Goal: Task Accomplishment & Management: Manage account settings

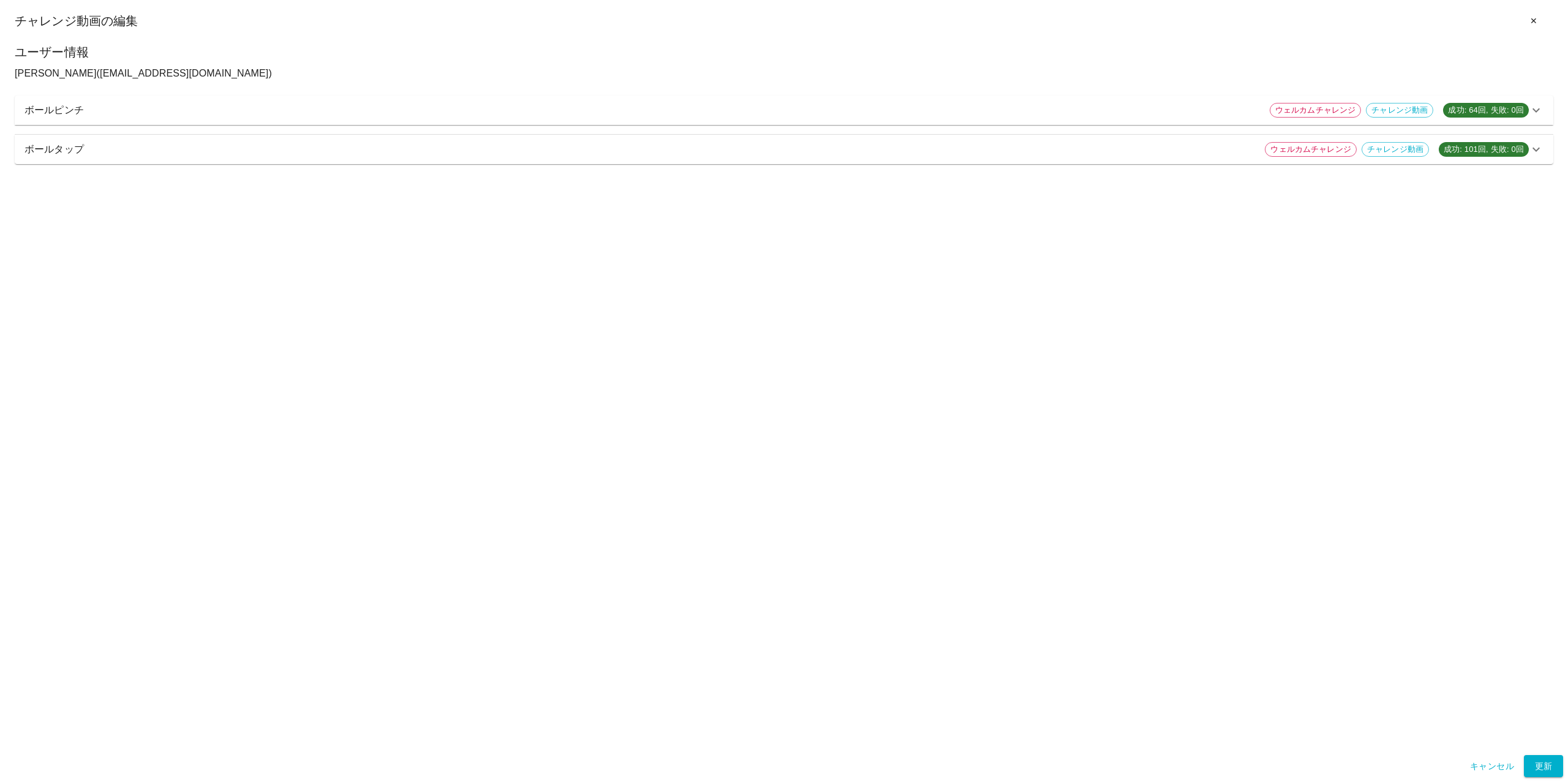
click at [1175, 110] on icon at bounding box center [1536, 110] width 8 height 5
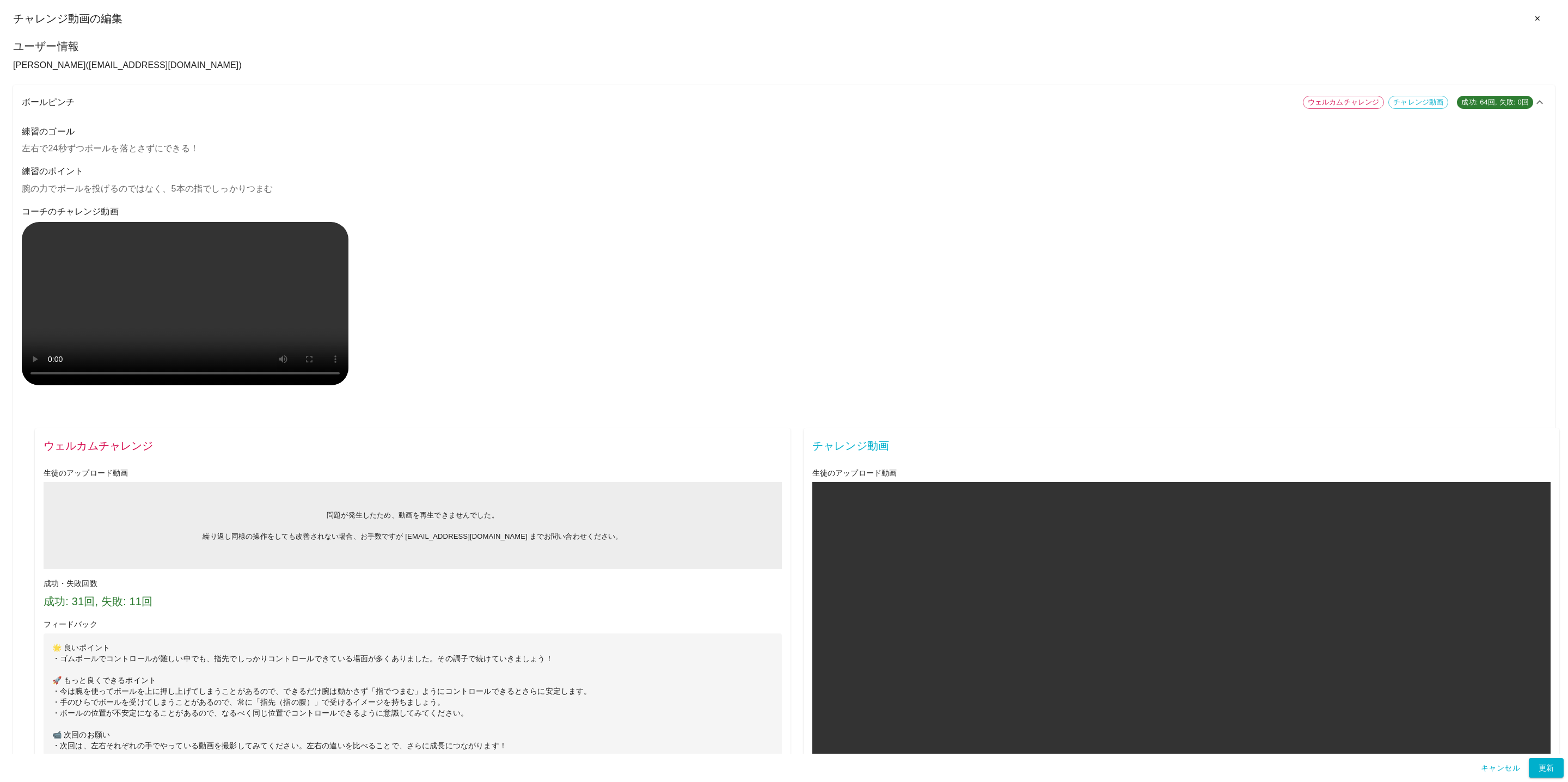
click at [1045, 102] on icon at bounding box center [1540, 102] width 13 height 13
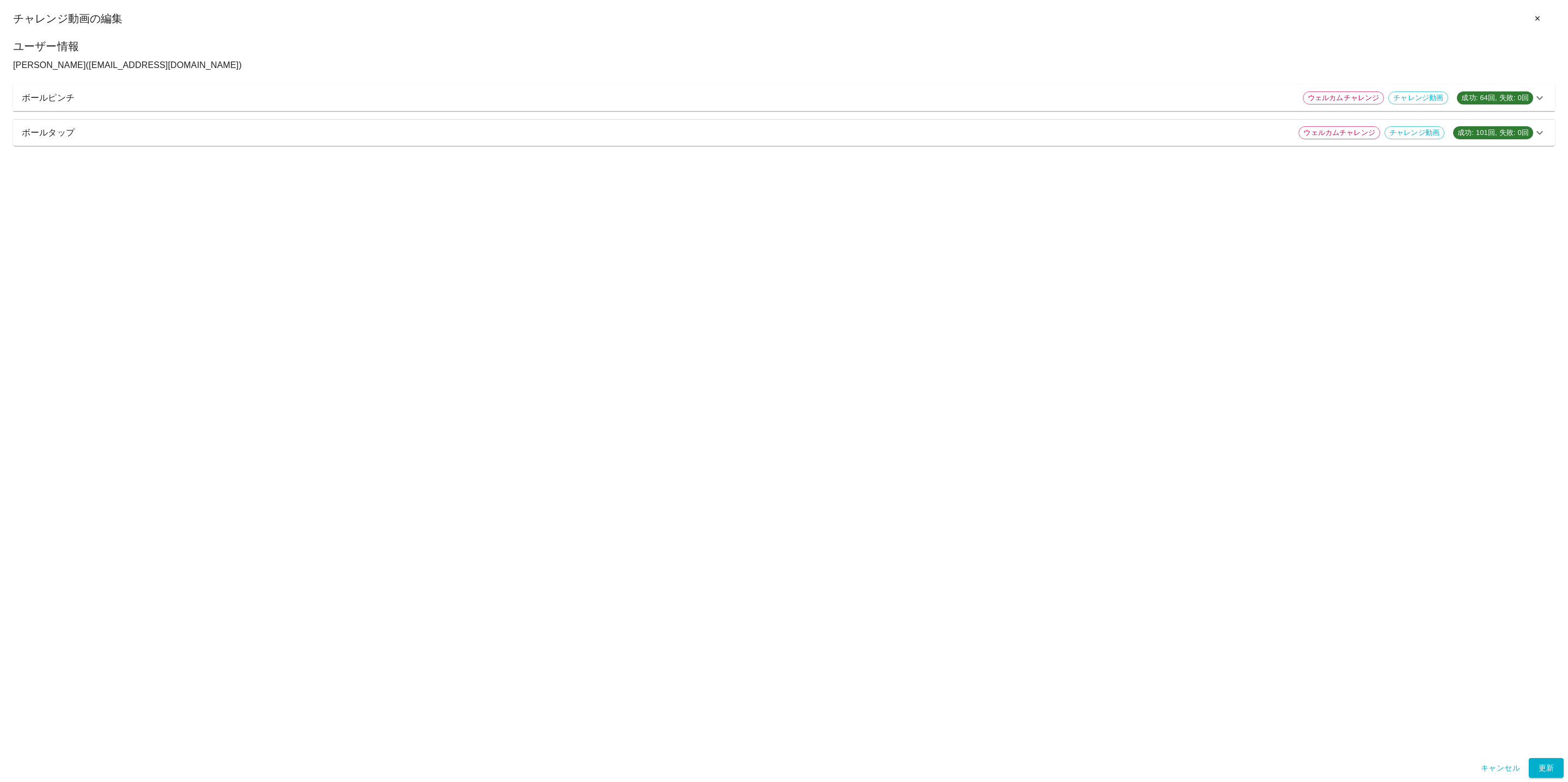
click at [1045, 131] on icon at bounding box center [1540, 132] width 13 height 13
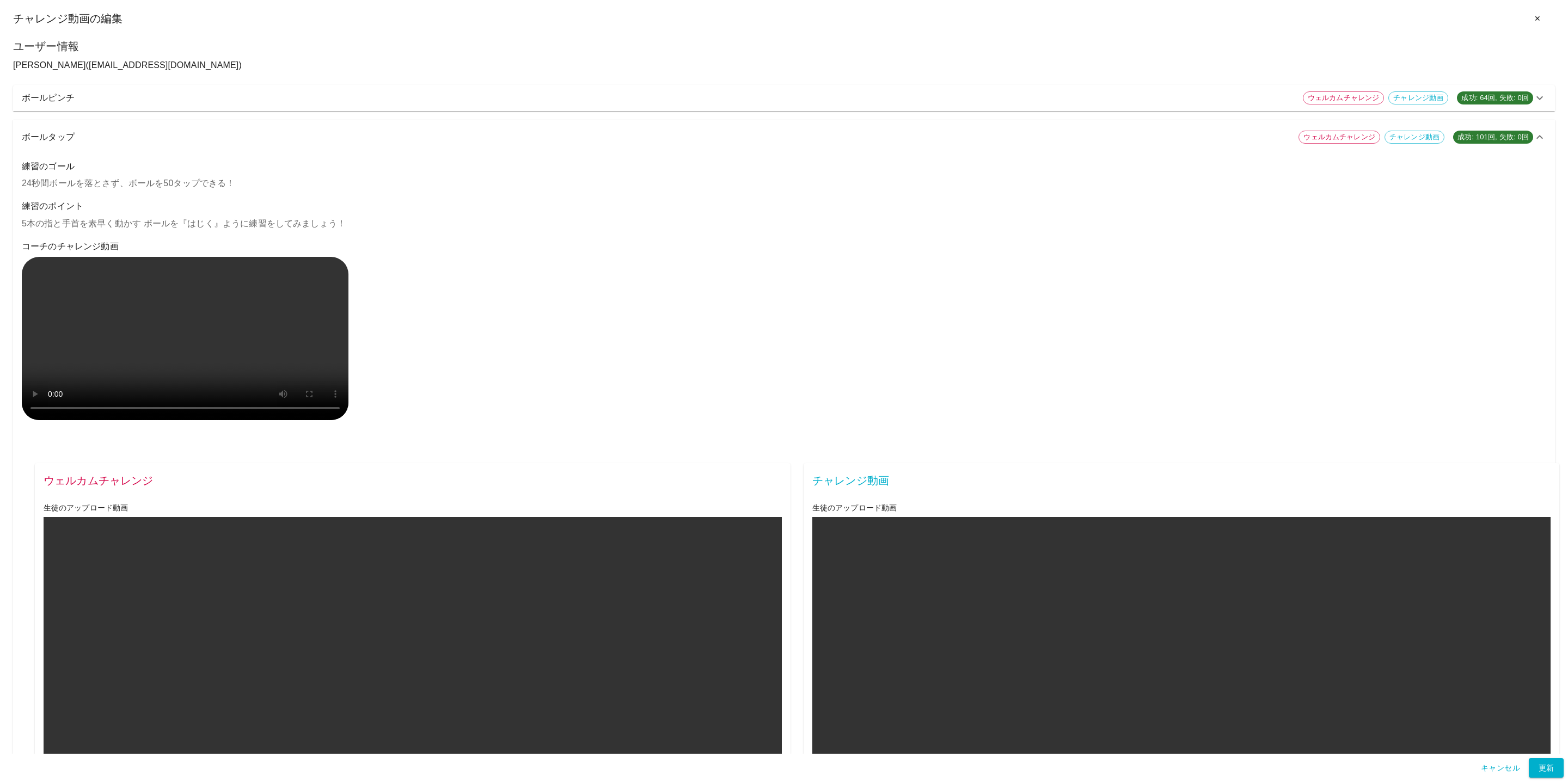
click at [1045, 141] on icon at bounding box center [1540, 137] width 13 height 13
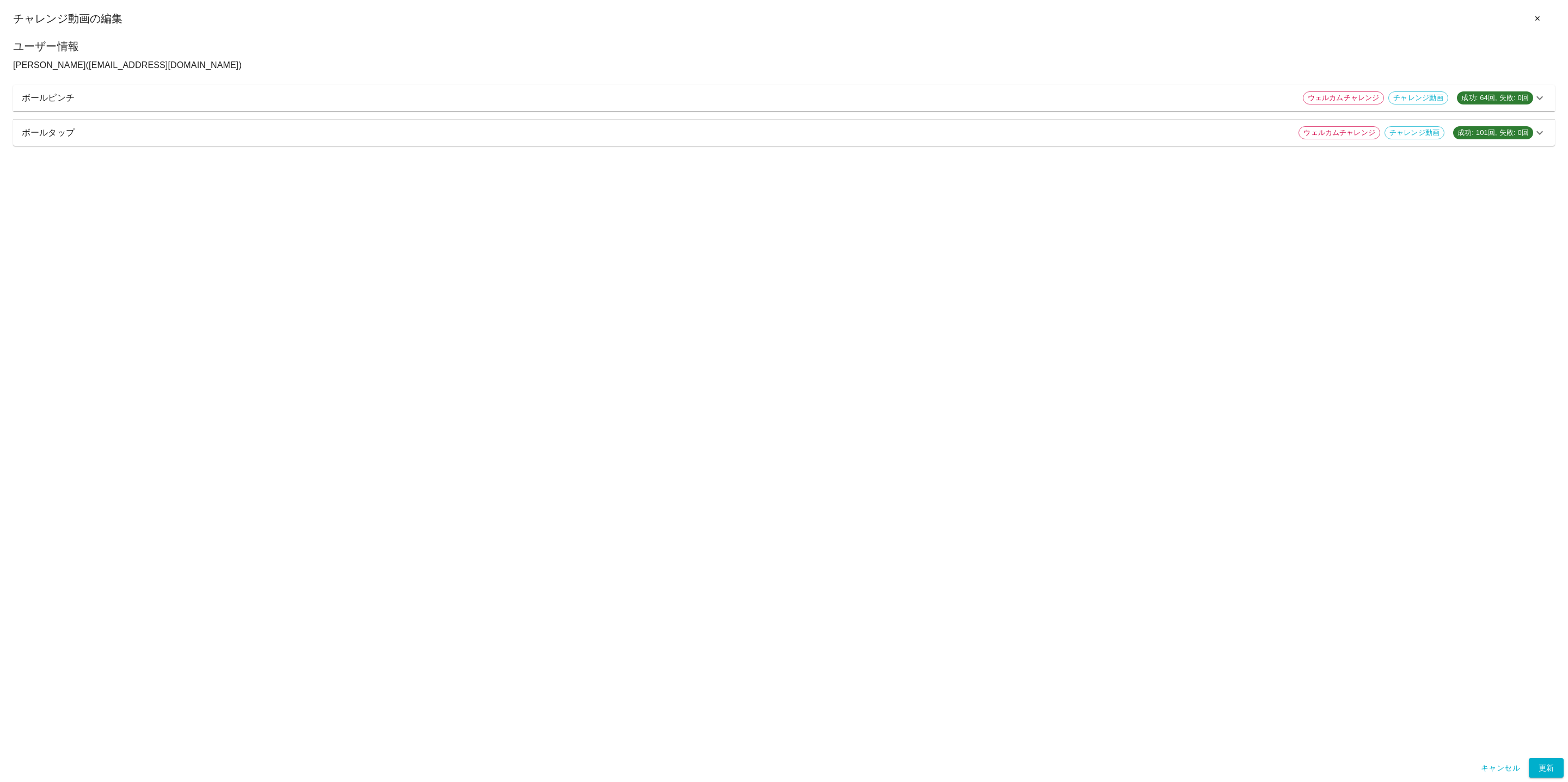
click at [1045, 18] on button "✕" at bounding box center [1538, 19] width 35 height 20
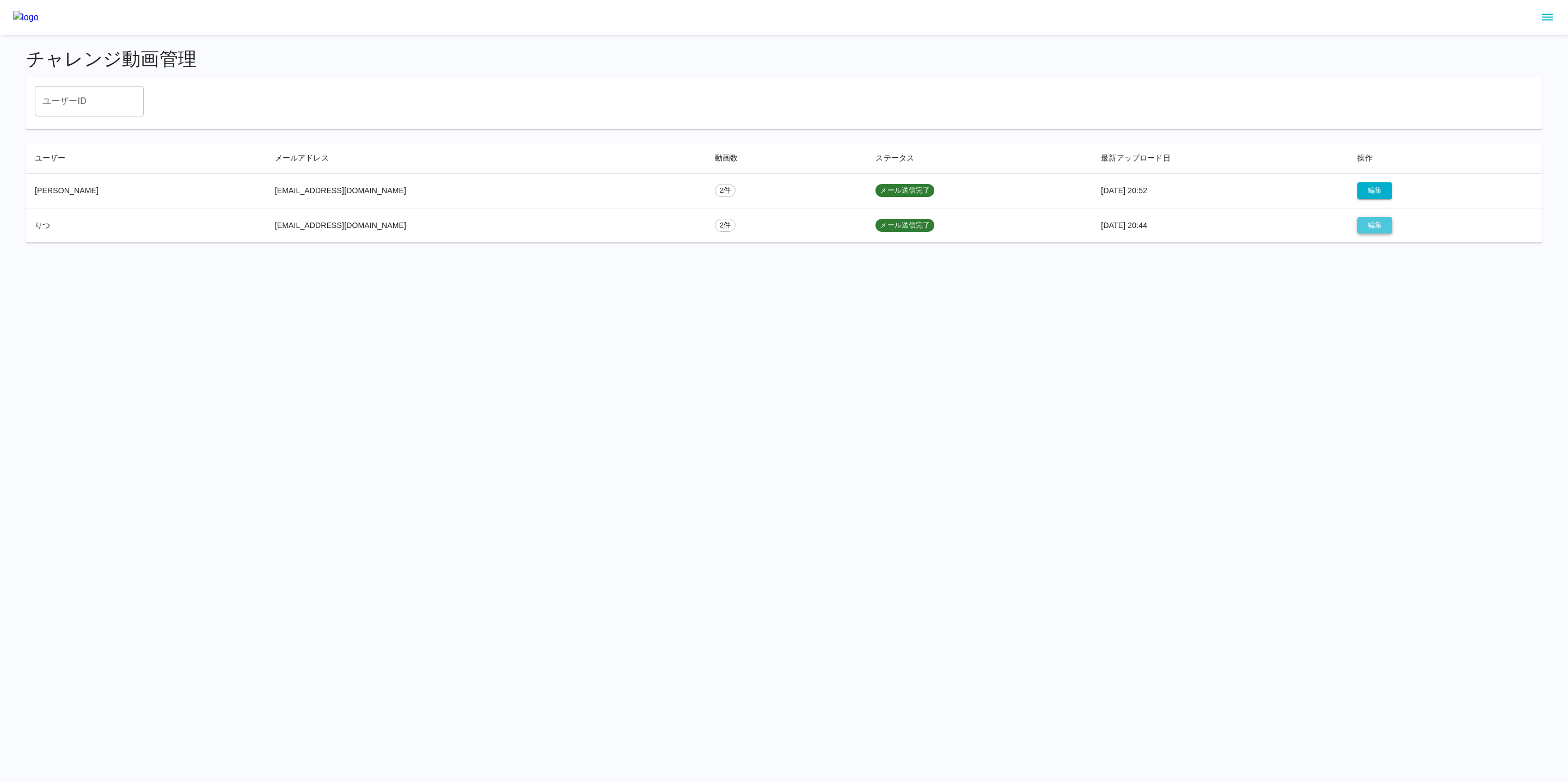
click at [1045, 222] on button "編集" at bounding box center [1375, 225] width 35 height 17
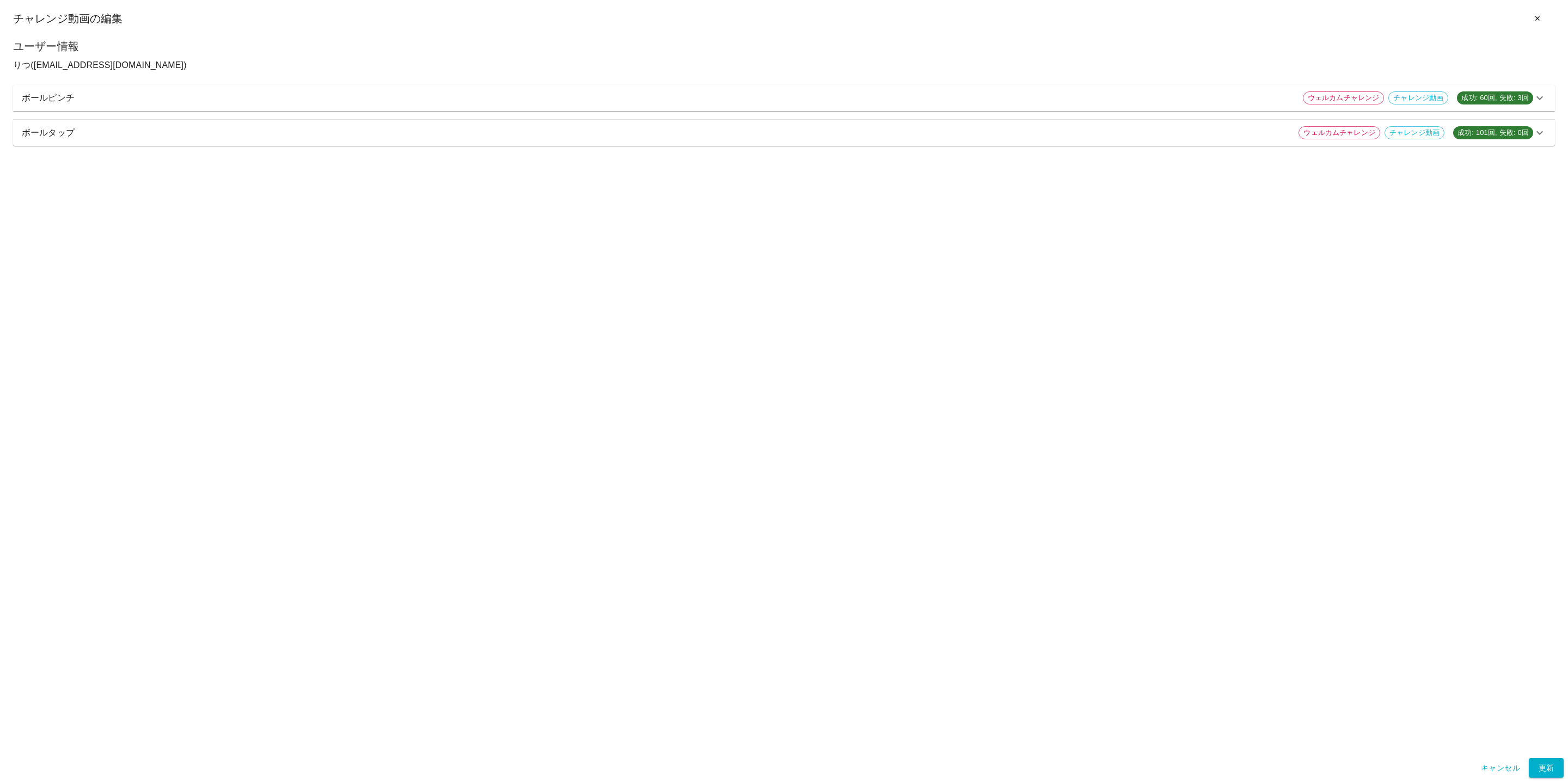
click at [526, 100] on p "ボールピンチ" at bounding box center [658, 98] width 1273 height 13
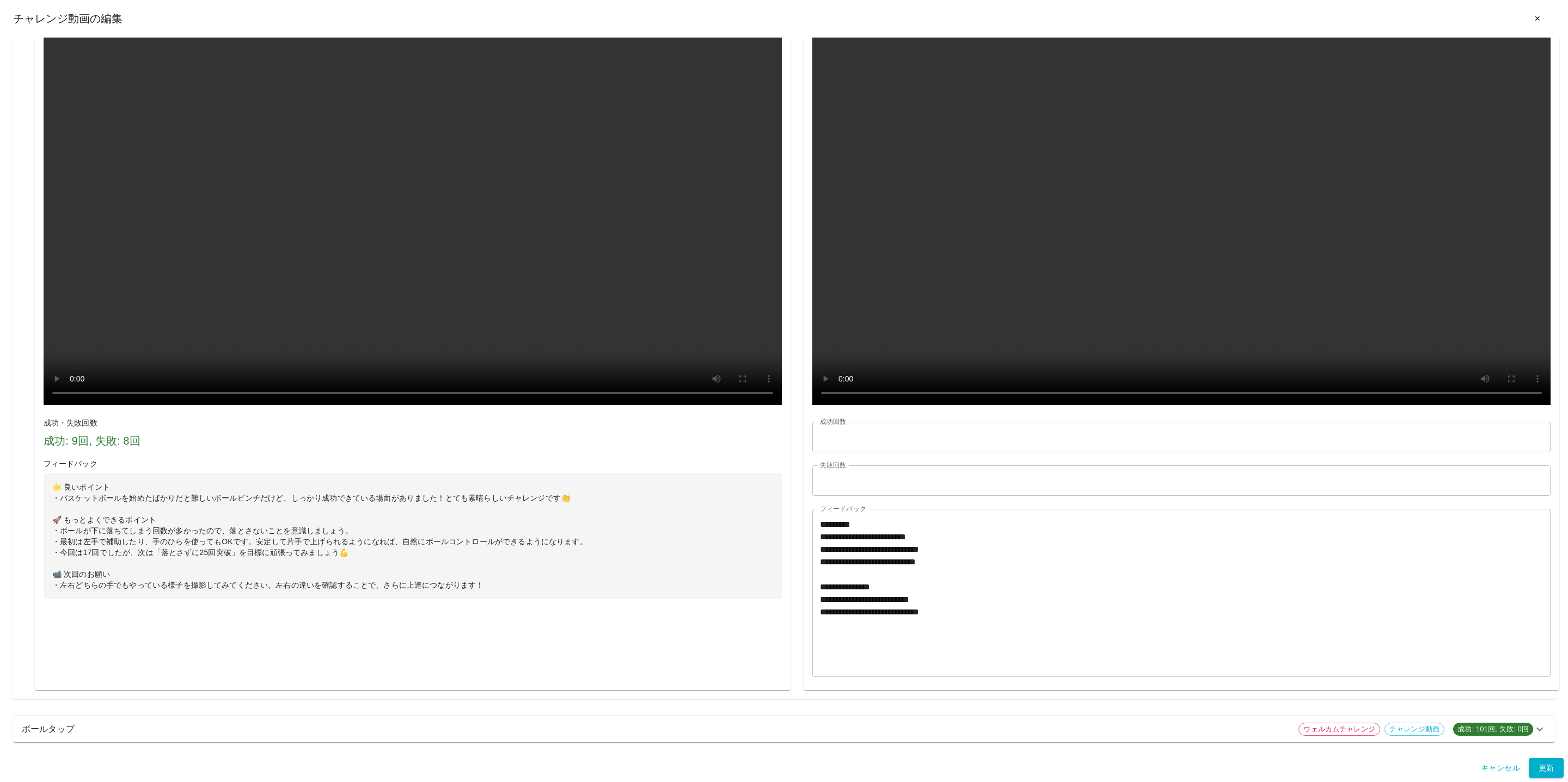
scroll to position [1402, 0]
click at [1045, 564] on p "ボールタップ" at bounding box center [656, 729] width 1269 height 13
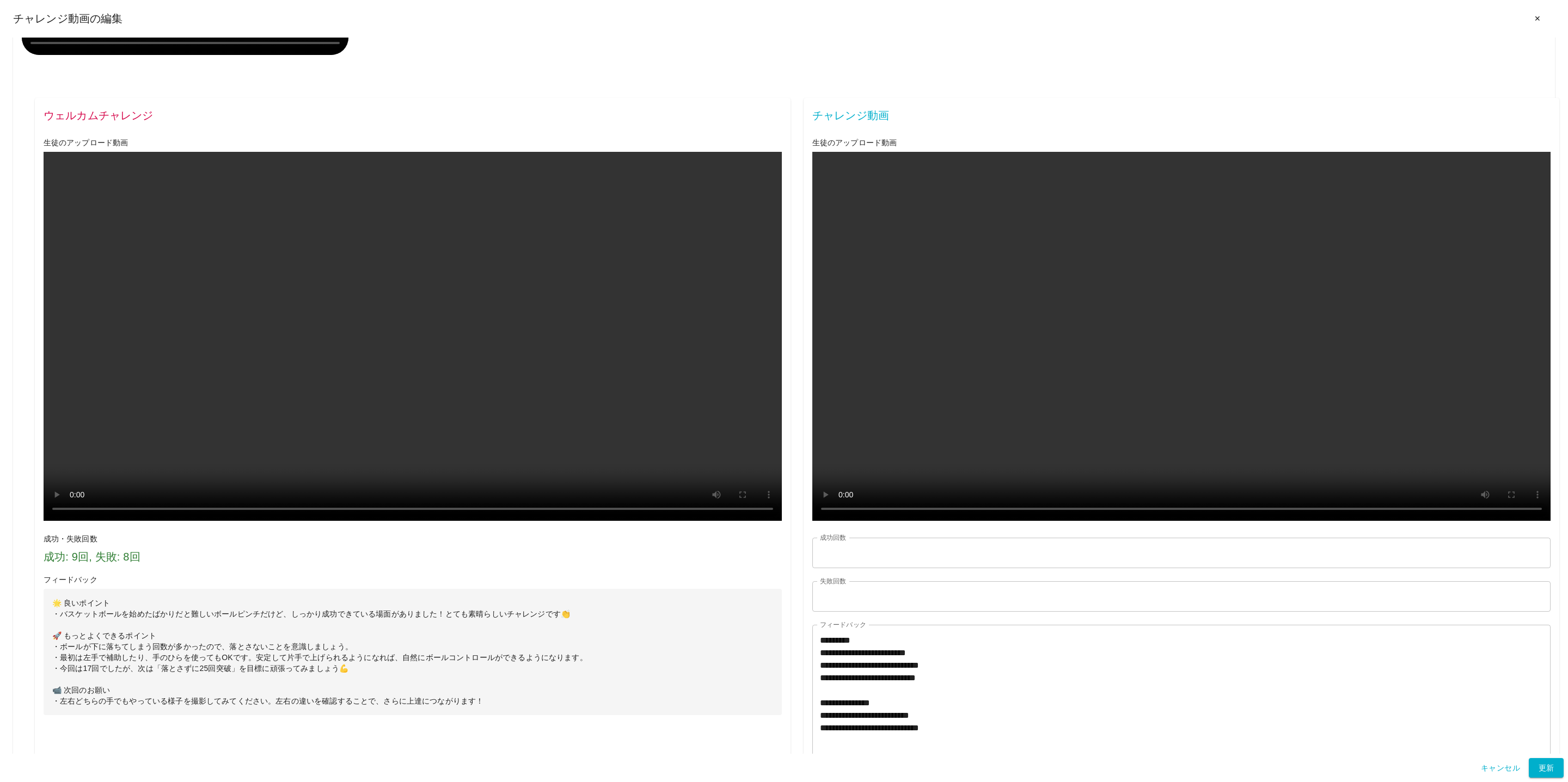
scroll to position [0, 0]
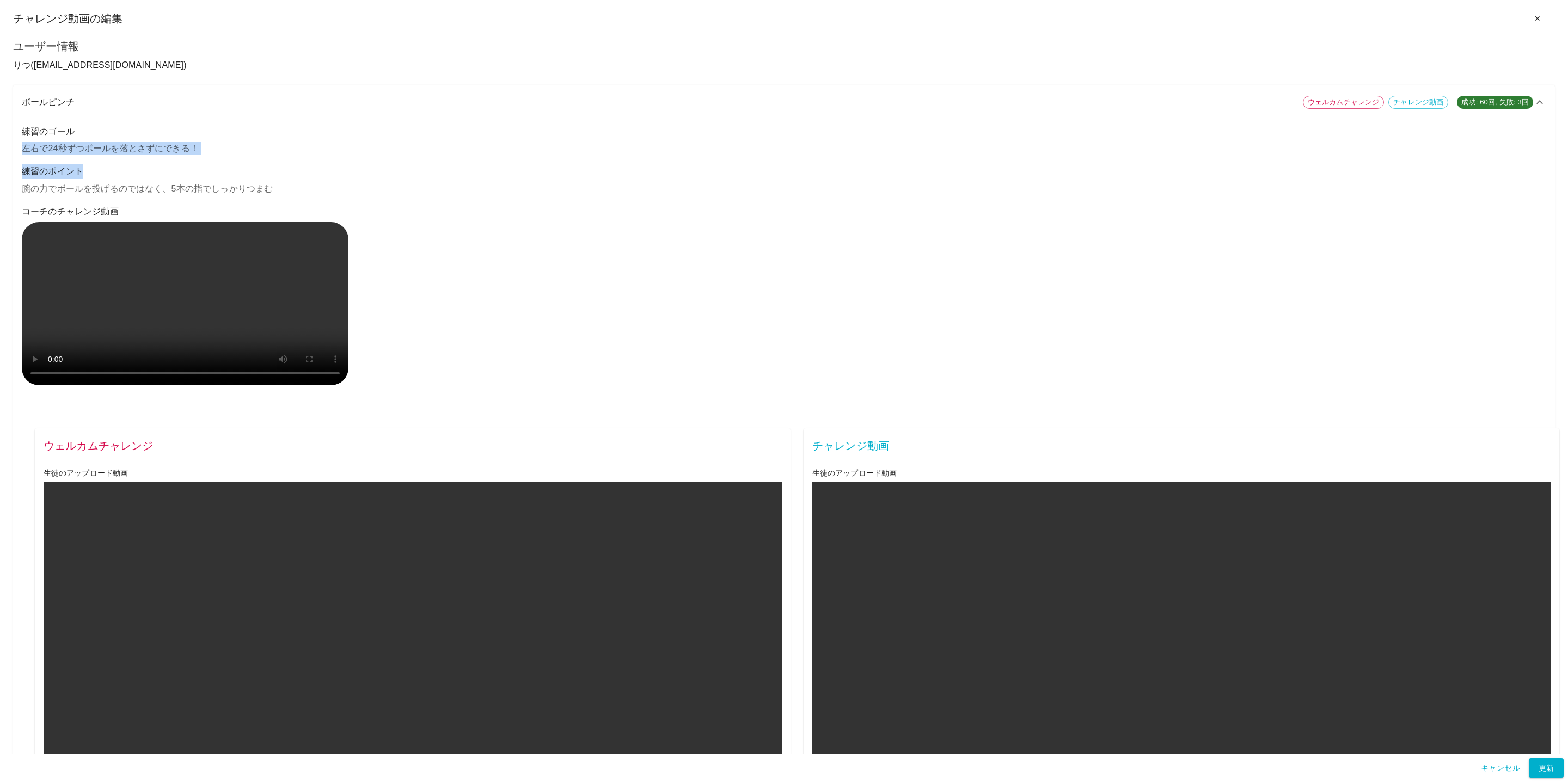
drag, startPoint x: 22, startPoint y: 150, endPoint x: 331, endPoint y: 164, distance: 309.3
click at [331, 164] on div "練習のゴール 左右で24秒ずつボールを落とさずにできる！ 練習のポイント 腕の力でボールを投げるのではなく、5本の指でしっかりつまむ コーチのチャレンジ動画" at bounding box center [784, 263] width 1525 height 278
click at [73, 190] on p "腕の力でボールを投げるのではなく、5本の指でしっかりつまむ" at bounding box center [784, 188] width 1525 height 13
drag, startPoint x: 25, startPoint y: 187, endPoint x: 301, endPoint y: 190, distance: 276.0
click at [301, 190] on p "腕の力でボールを投げるのではなく、5本の指でしっかりつまむ" at bounding box center [784, 188] width 1525 height 13
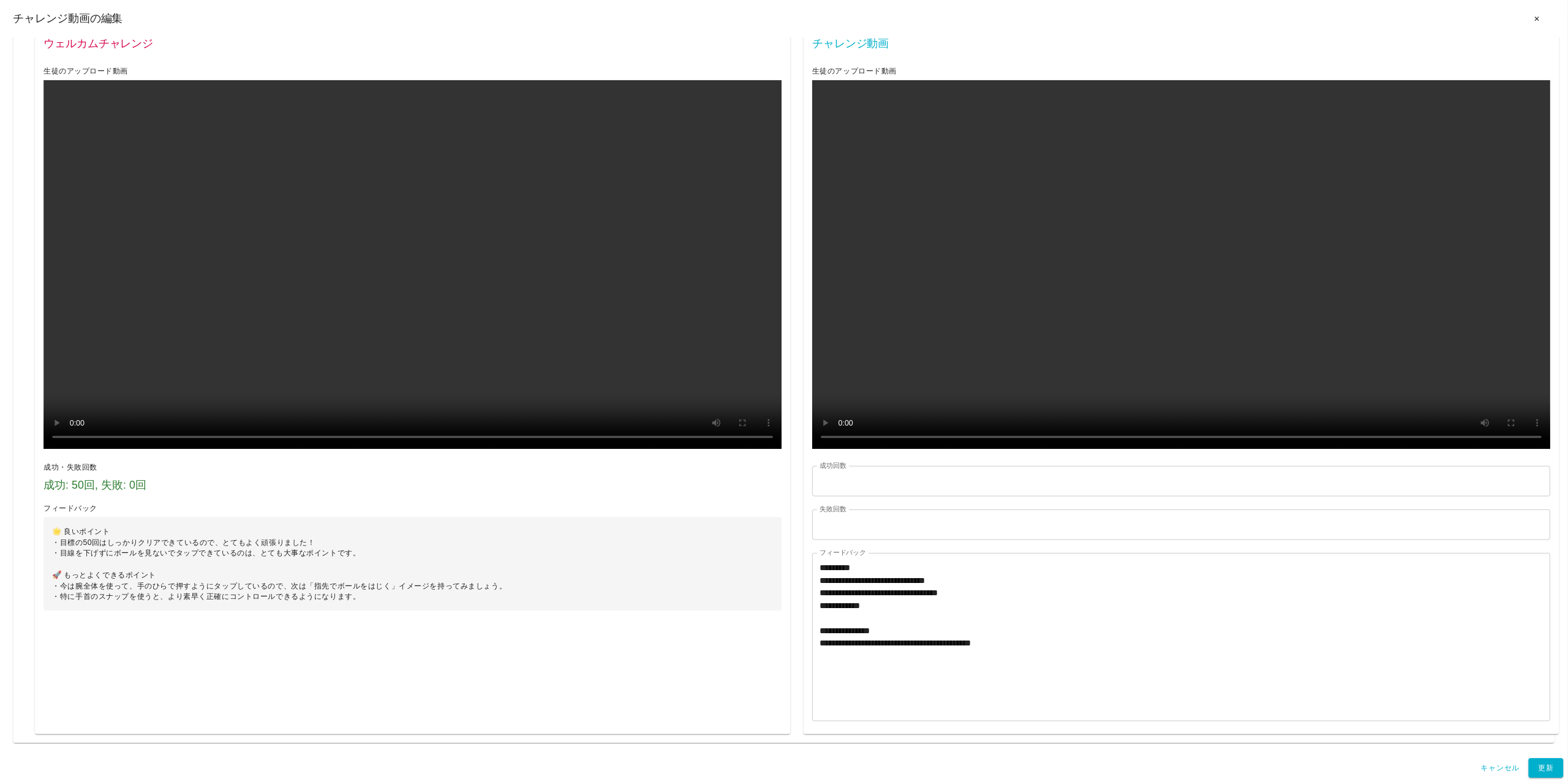
scroll to position [1663, 0]
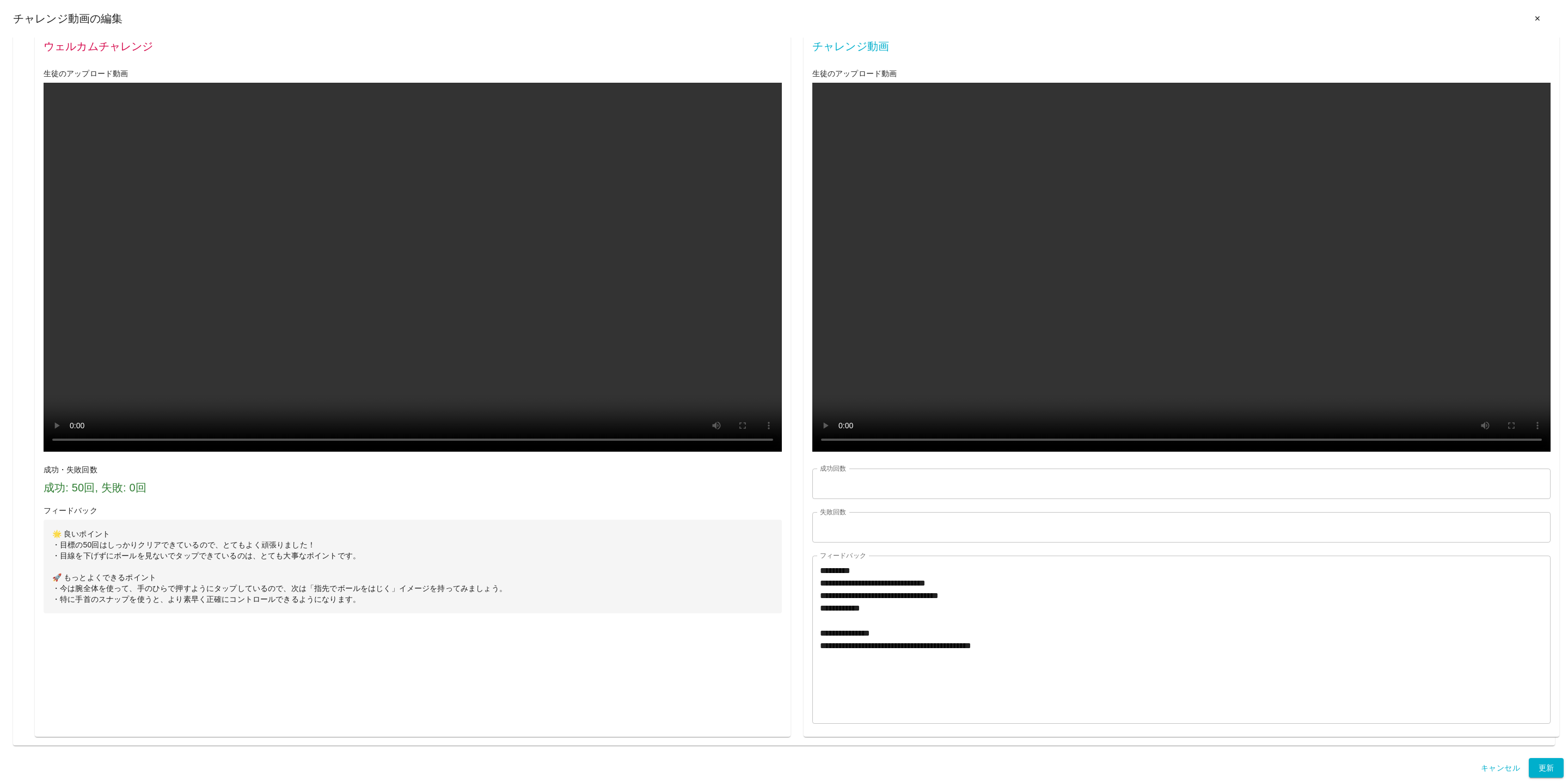
drag, startPoint x: 55, startPoint y: 419, endPoint x: 499, endPoint y: 526, distance: 456.7
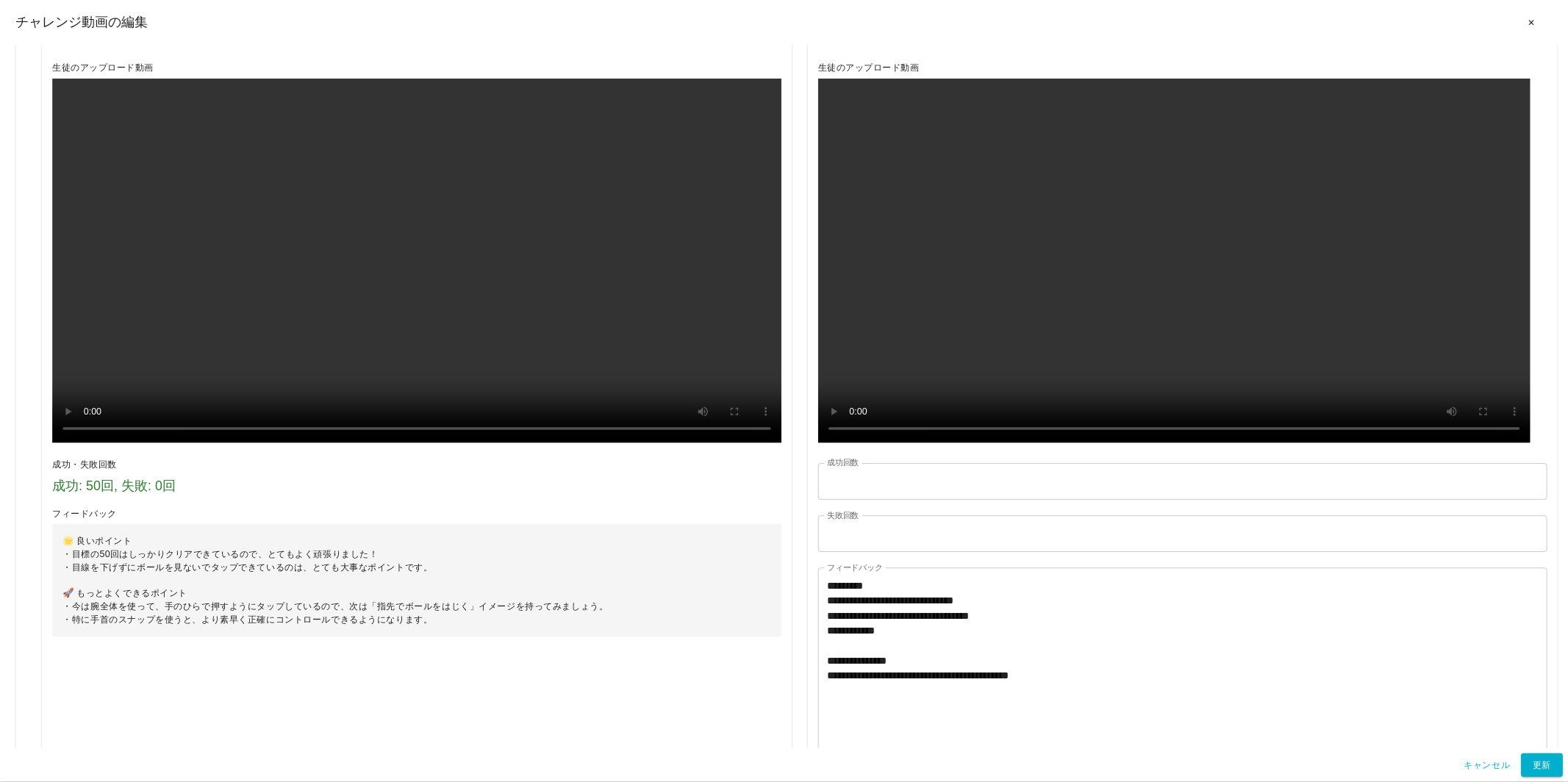
scroll to position [1930, 0]
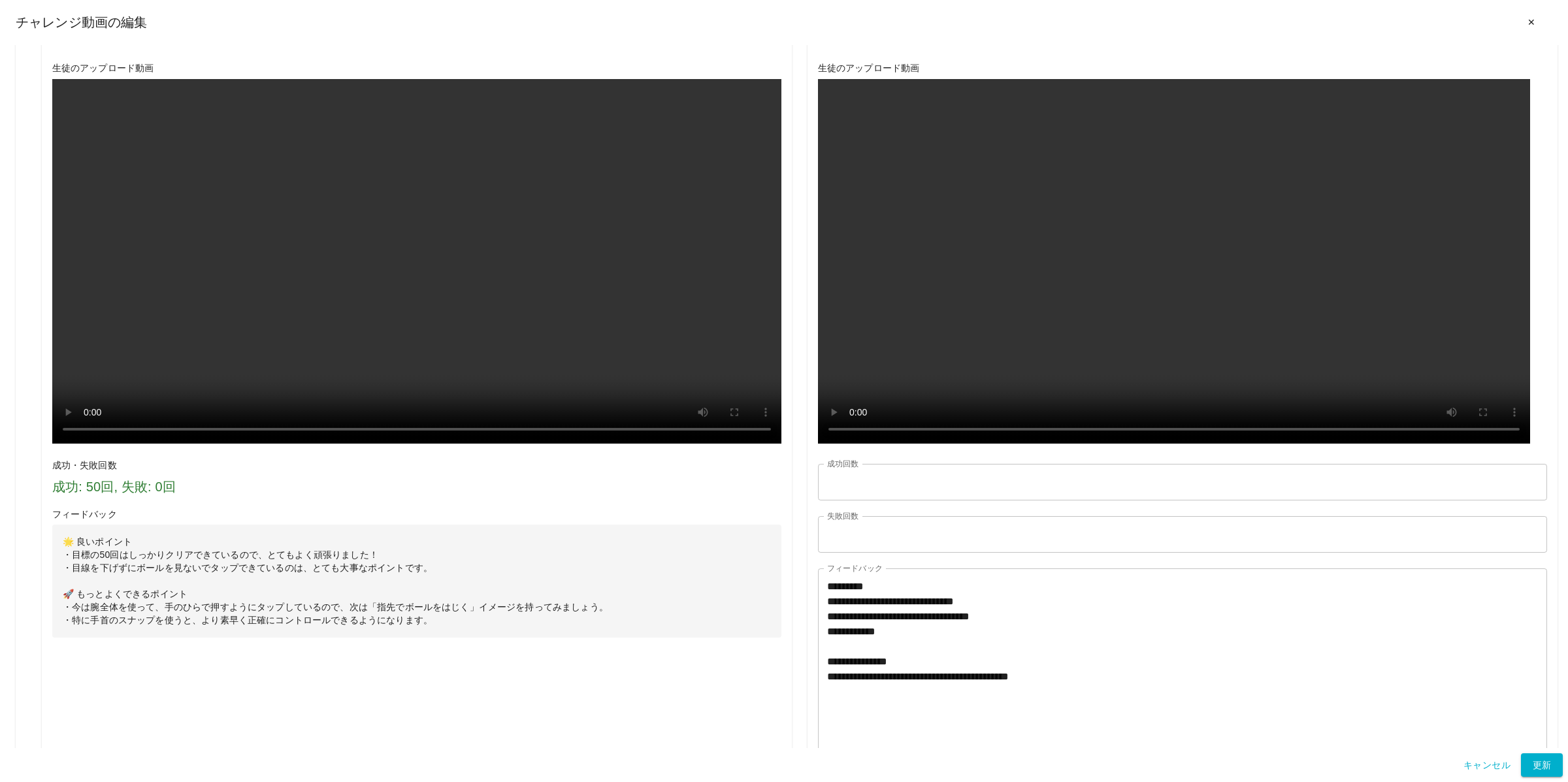
drag, startPoint x: 591, startPoint y: 402, endPoint x: 235, endPoint y: 338, distance: 361.7
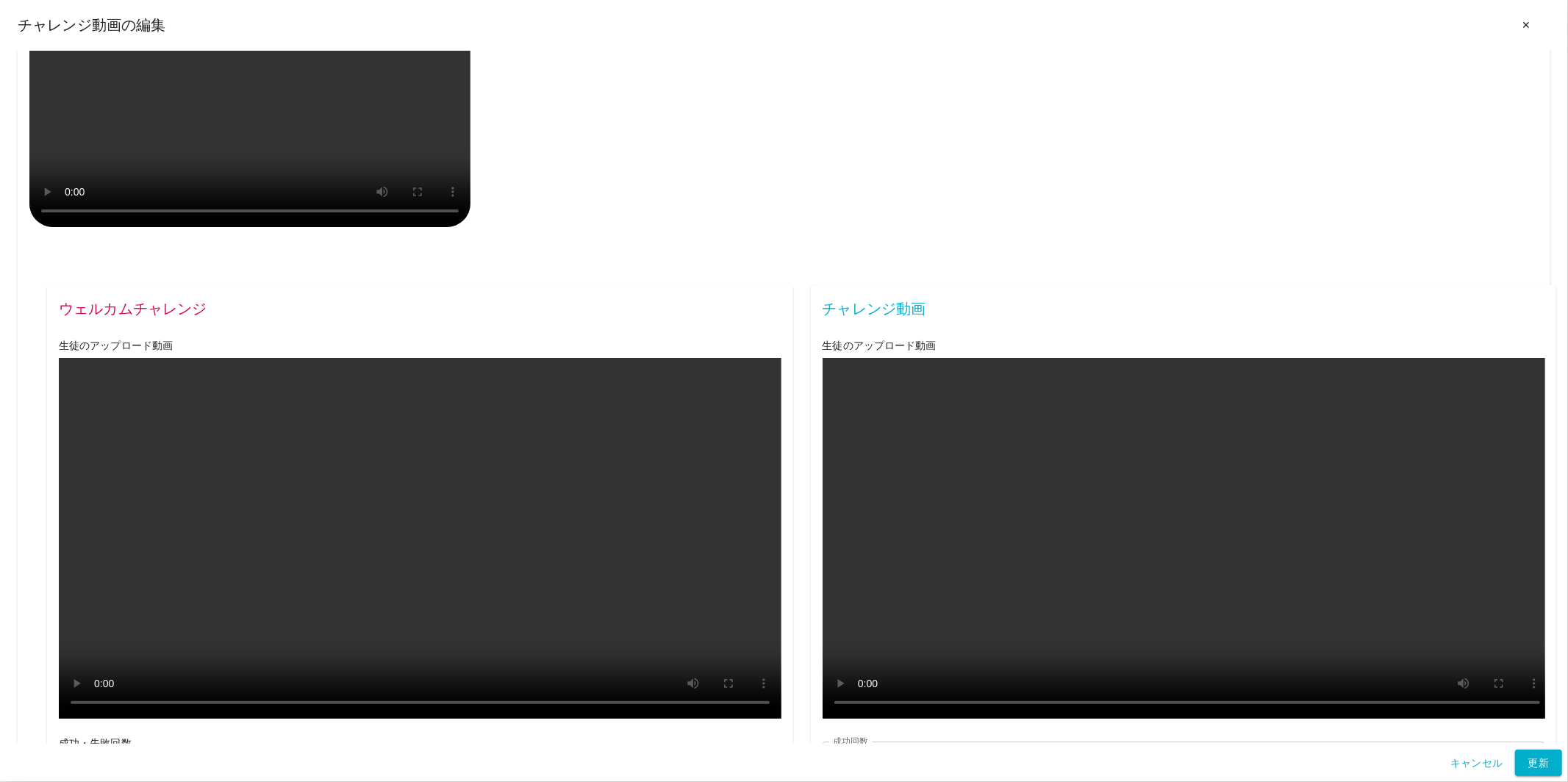
scroll to position [1638, 0]
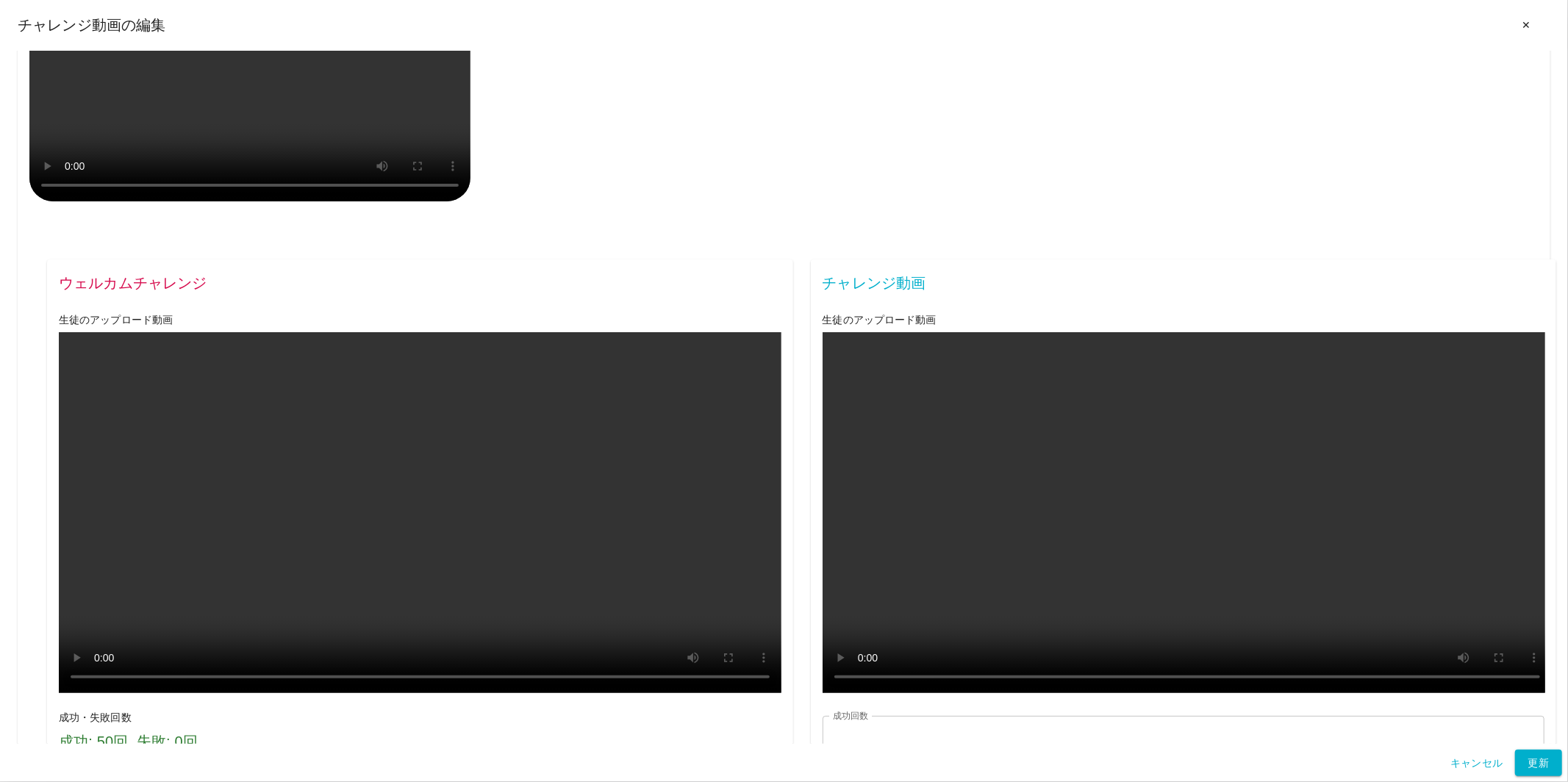
drag, startPoint x: 86, startPoint y: 494, endPoint x: 479, endPoint y: 494, distance: 393.0
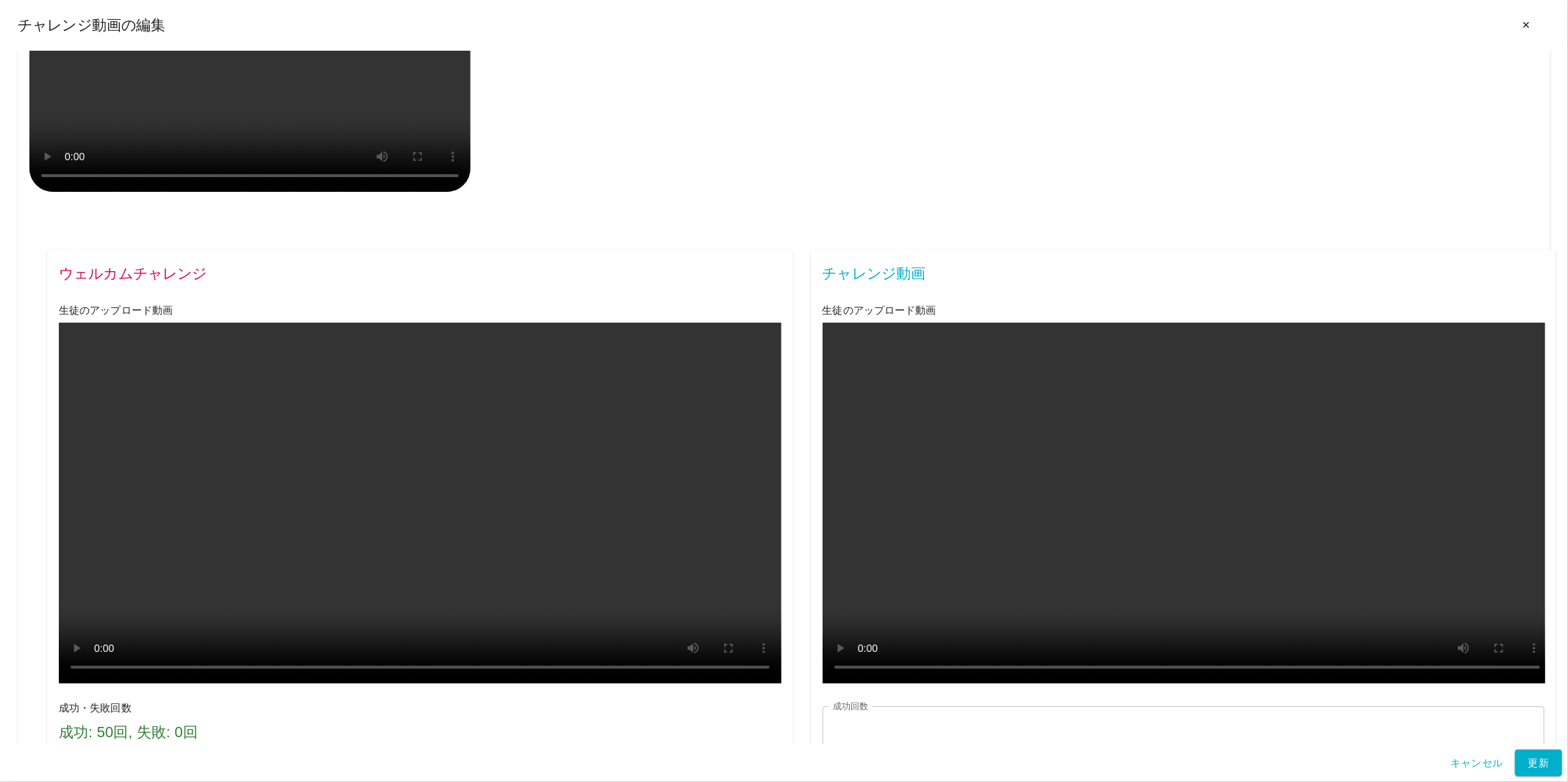
scroll to position [1651, 0]
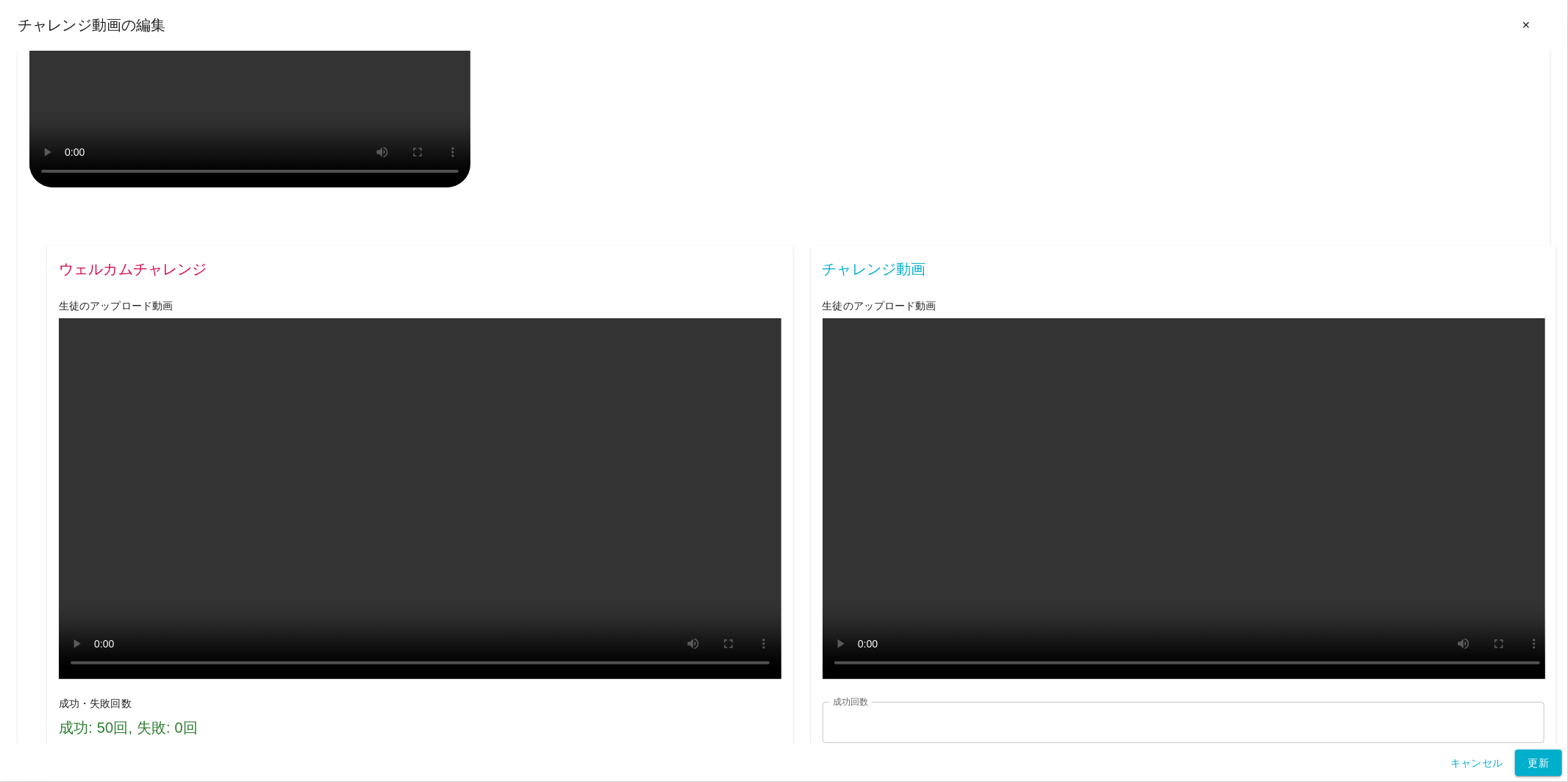
drag, startPoint x: 75, startPoint y: 420, endPoint x: 200, endPoint y: 420, distance: 125.0
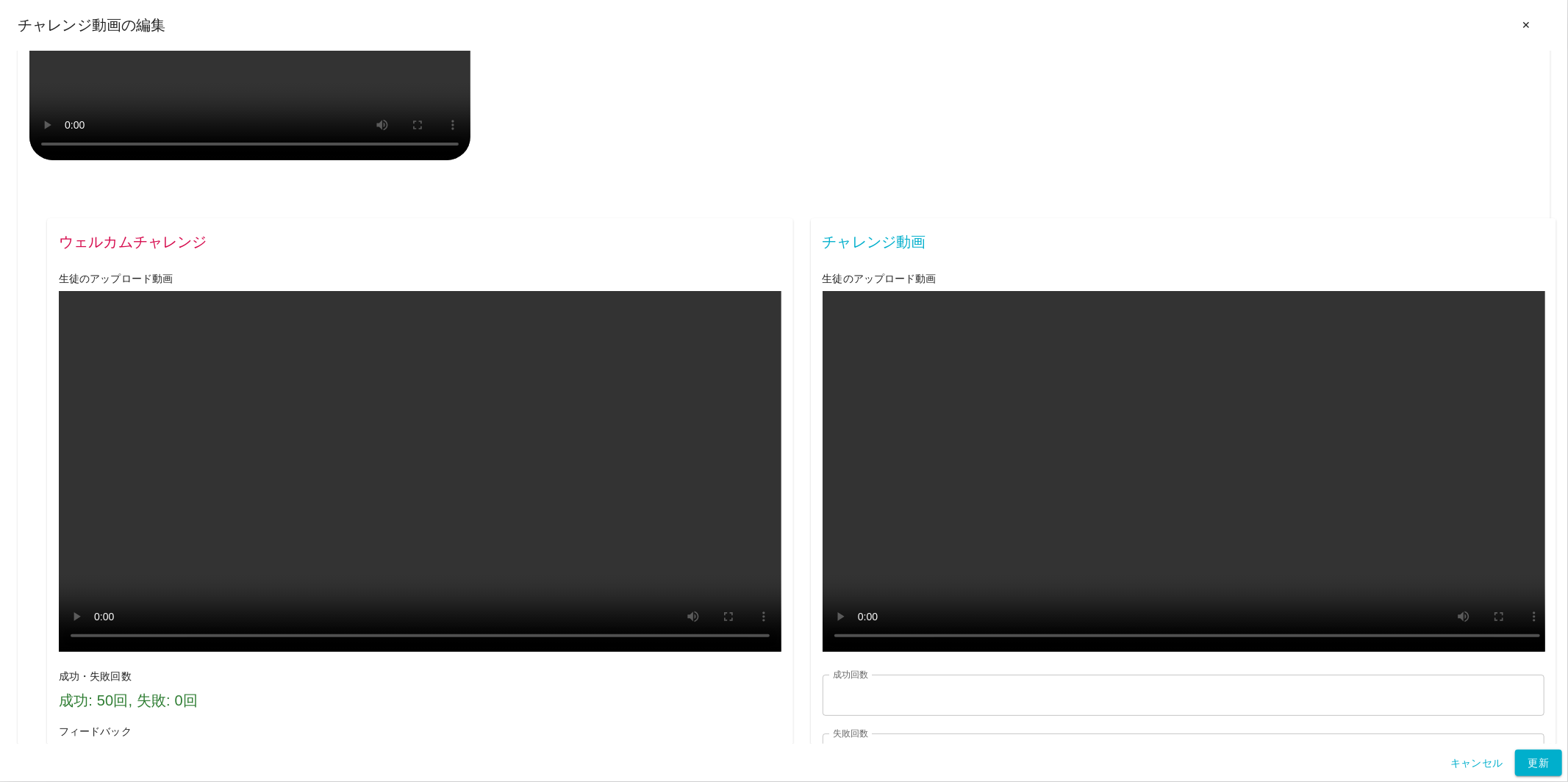
scroll to position [1674, 0]
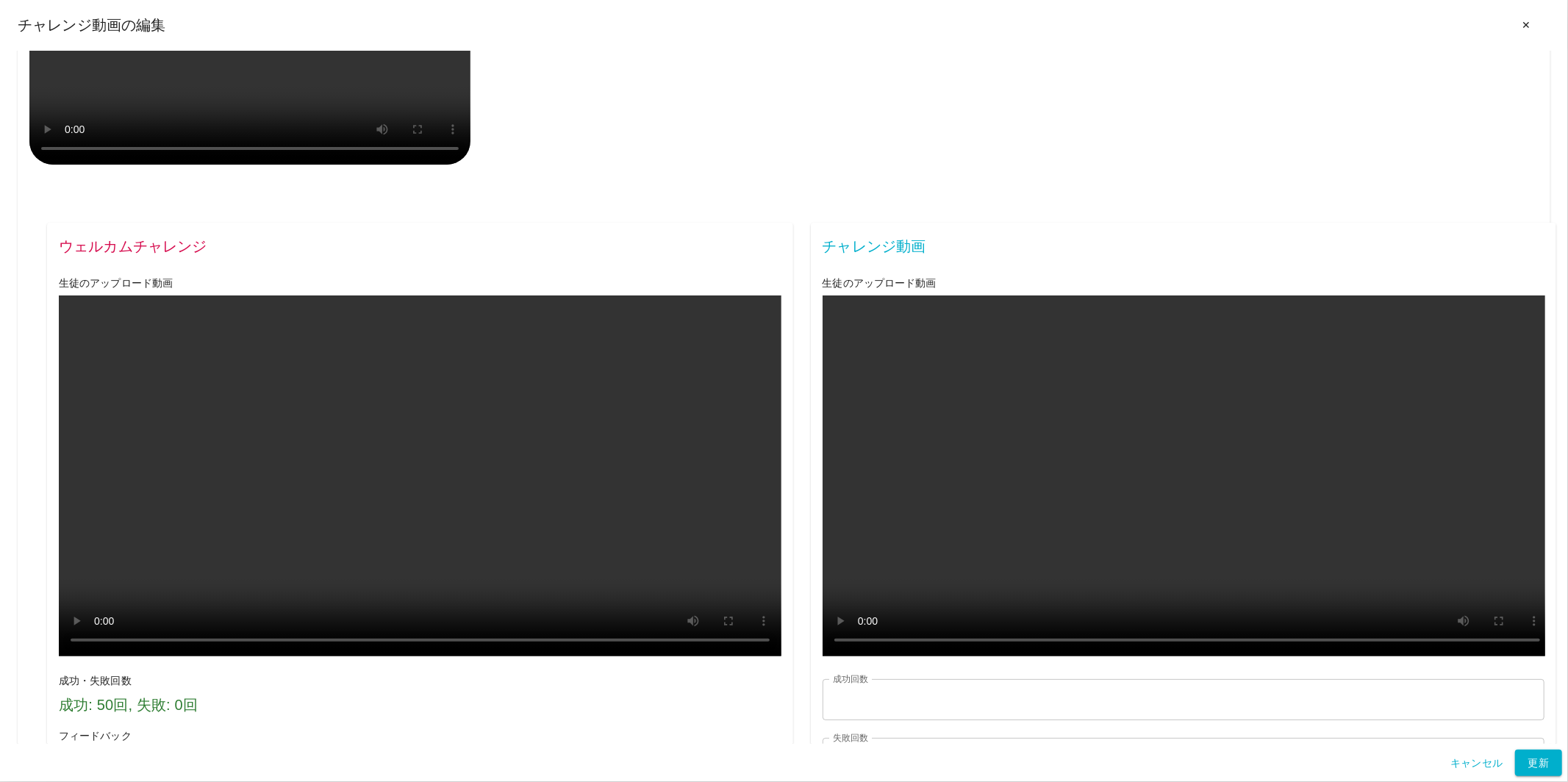
drag, startPoint x: 95, startPoint y: 442, endPoint x: 221, endPoint y: 442, distance: 126.0
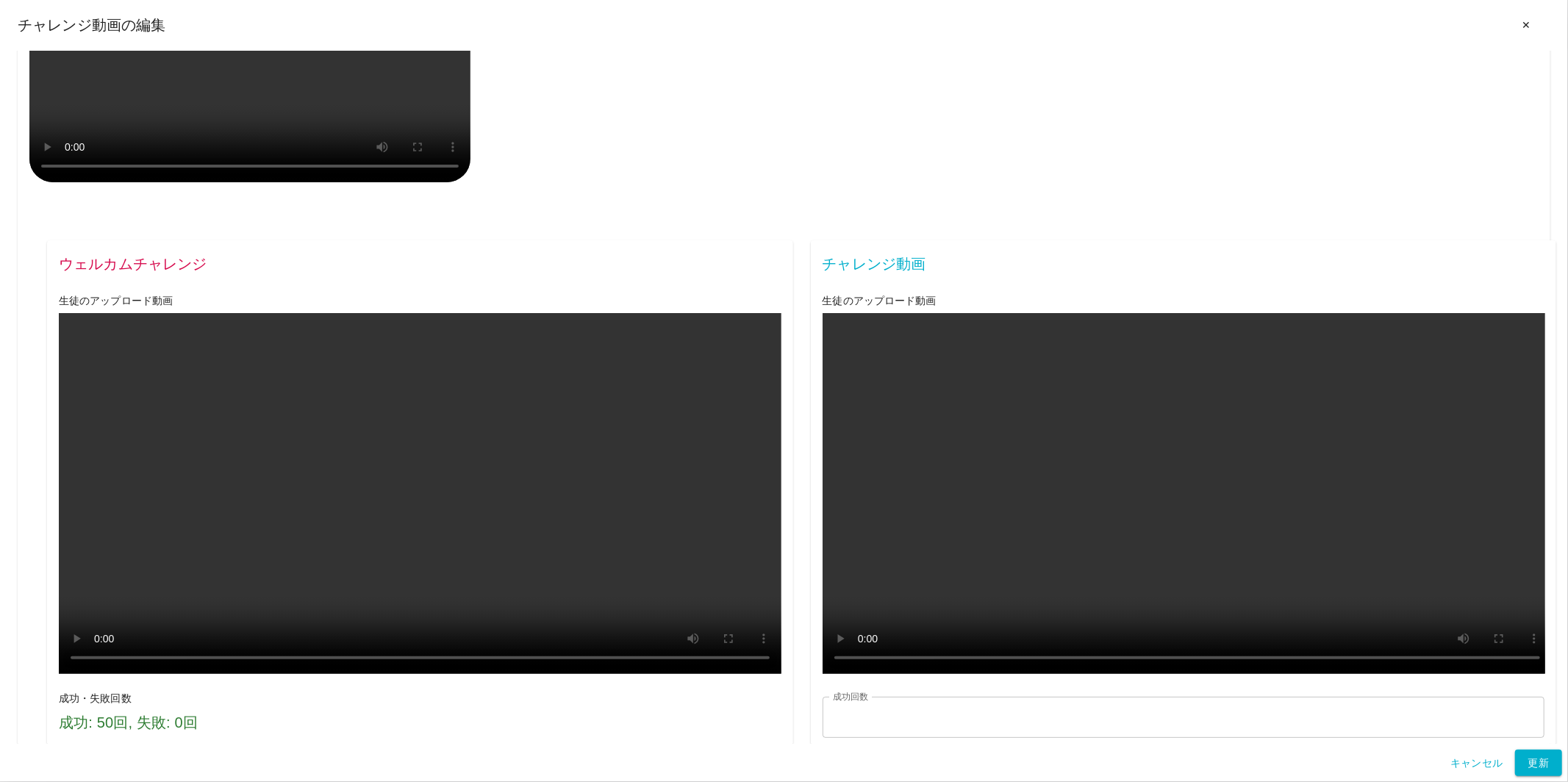
scroll to position [1656, 0]
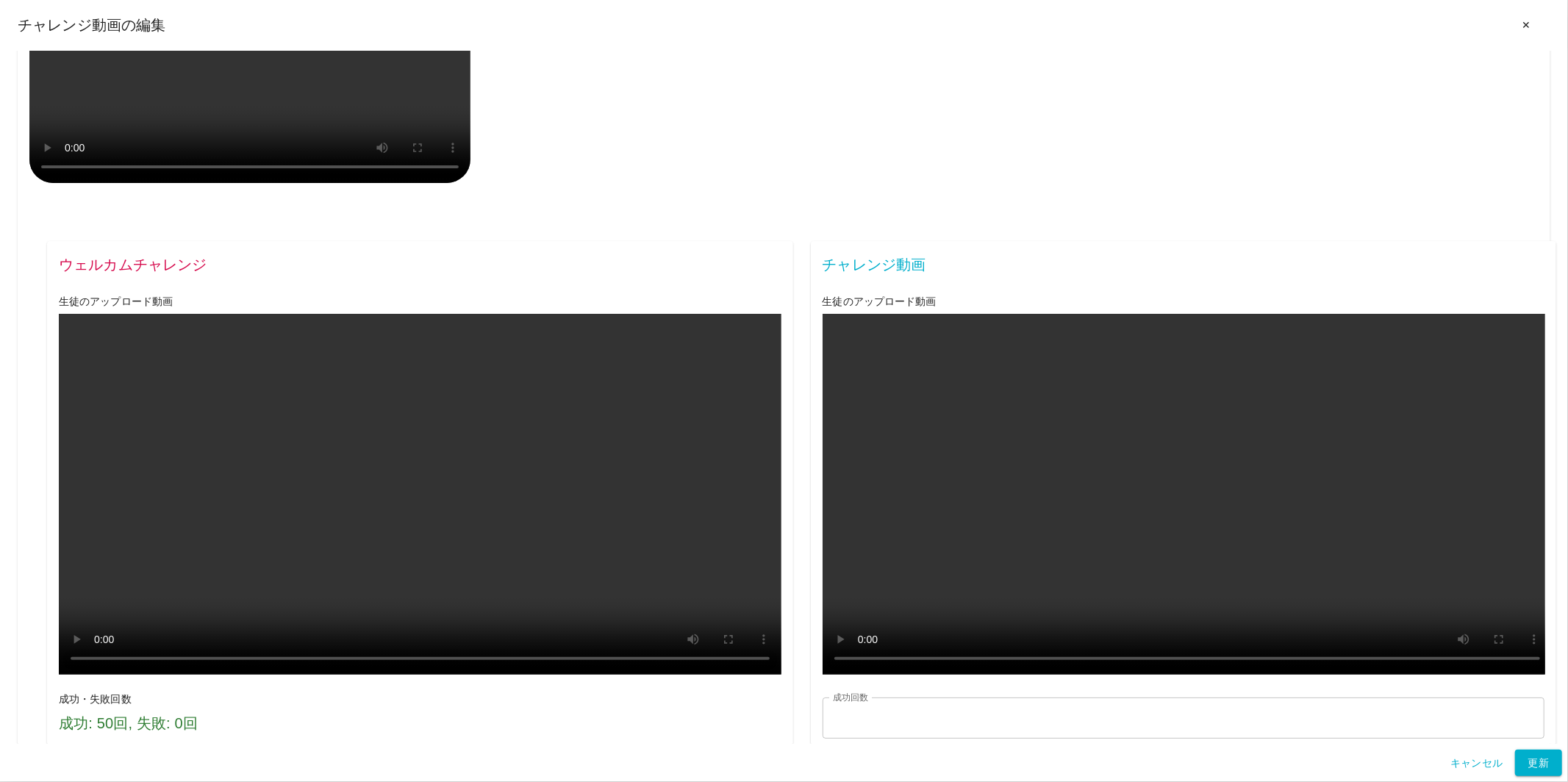
drag, startPoint x: 94, startPoint y: 549, endPoint x: 151, endPoint y: 549, distance: 57.0
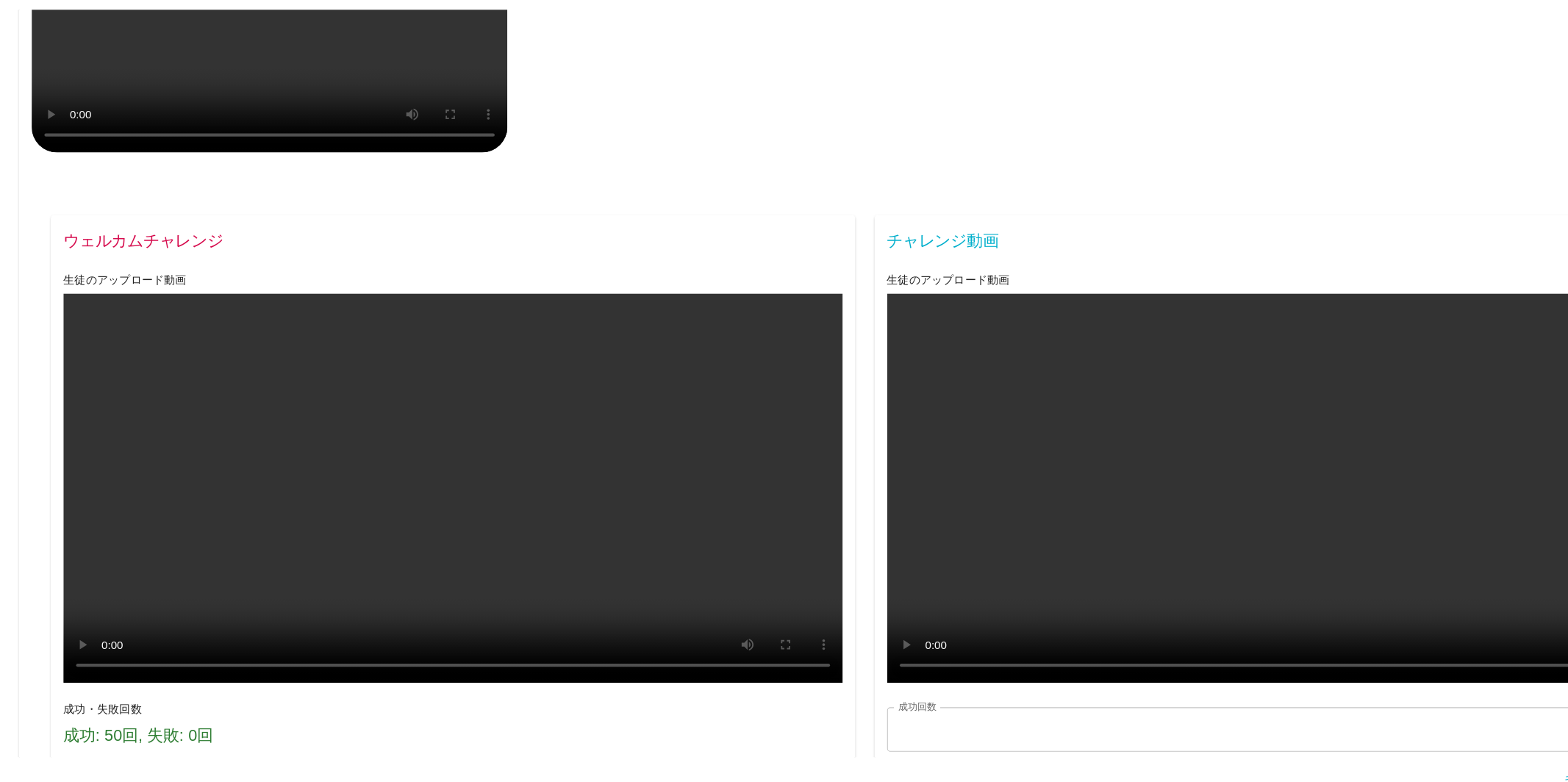
drag, startPoint x: 85, startPoint y: 563, endPoint x: 348, endPoint y: 589, distance: 264.3
drag, startPoint x: 66, startPoint y: 500, endPoint x: 351, endPoint y: 513, distance: 285.3
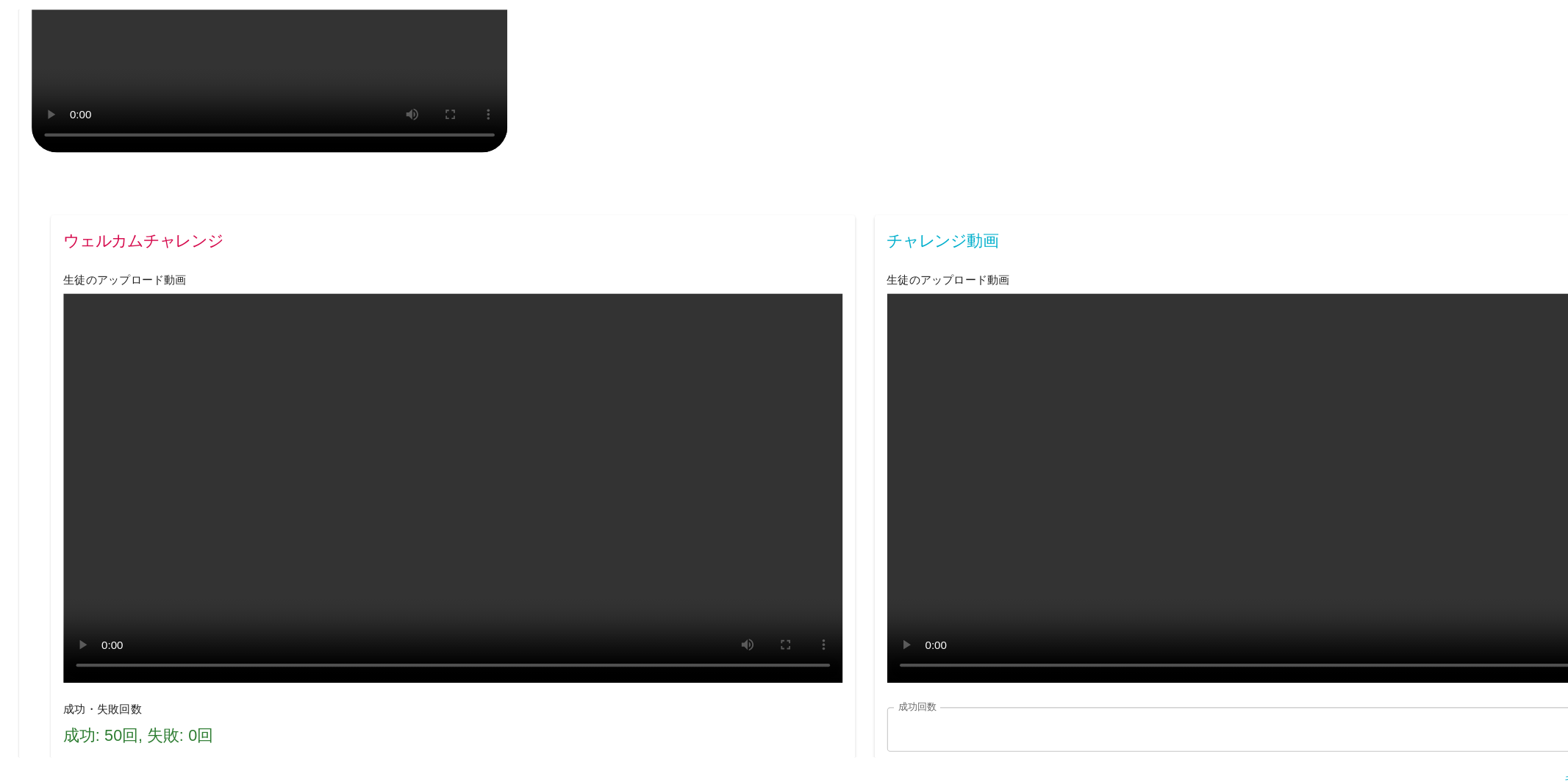
click at [341, 513] on div at bounding box center [341, 513] width 0 height 0
drag, startPoint x: 526, startPoint y: 489, endPoint x: 346, endPoint y: 487, distance: 180.0
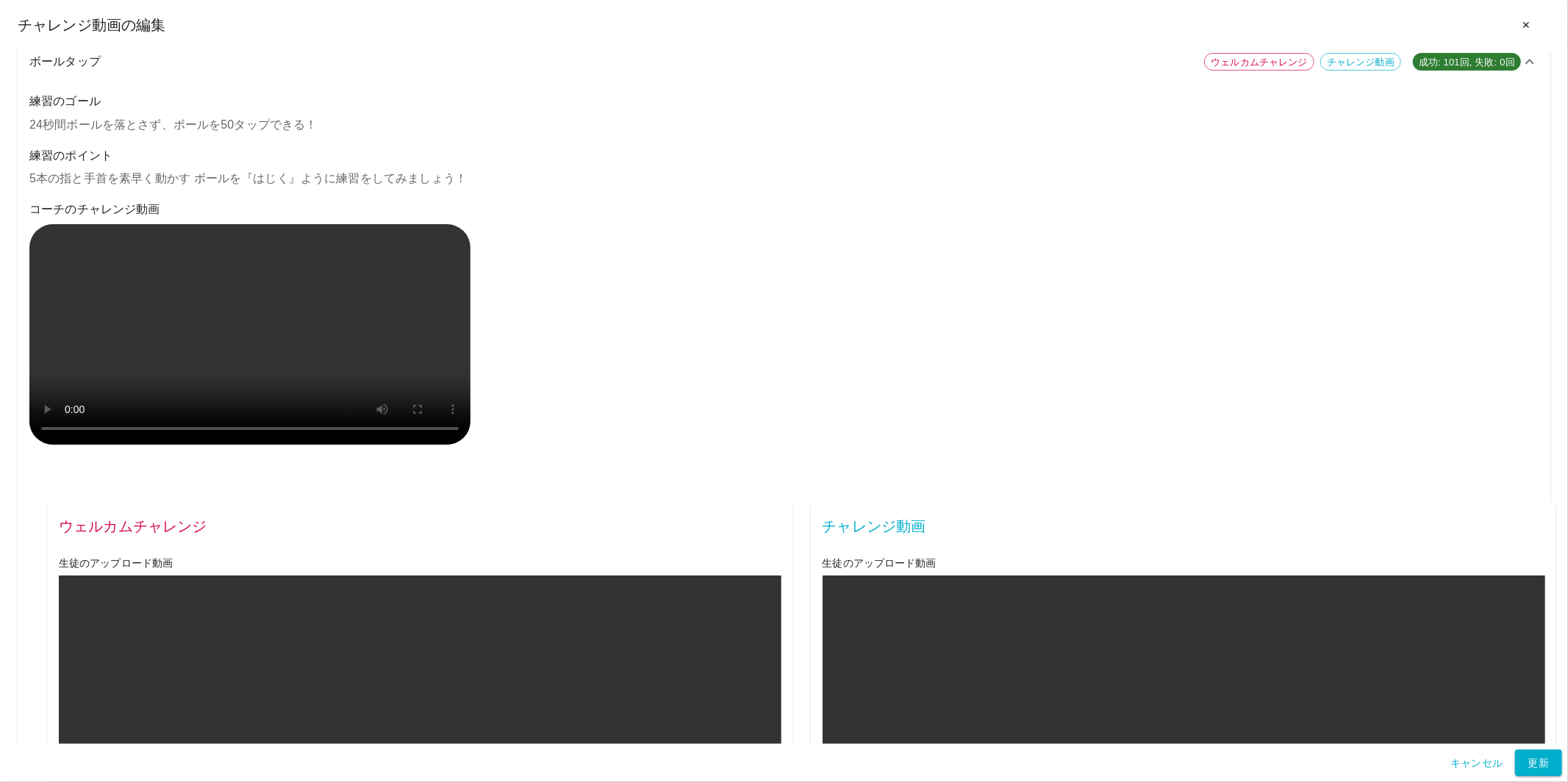
scroll to position [1758, 0]
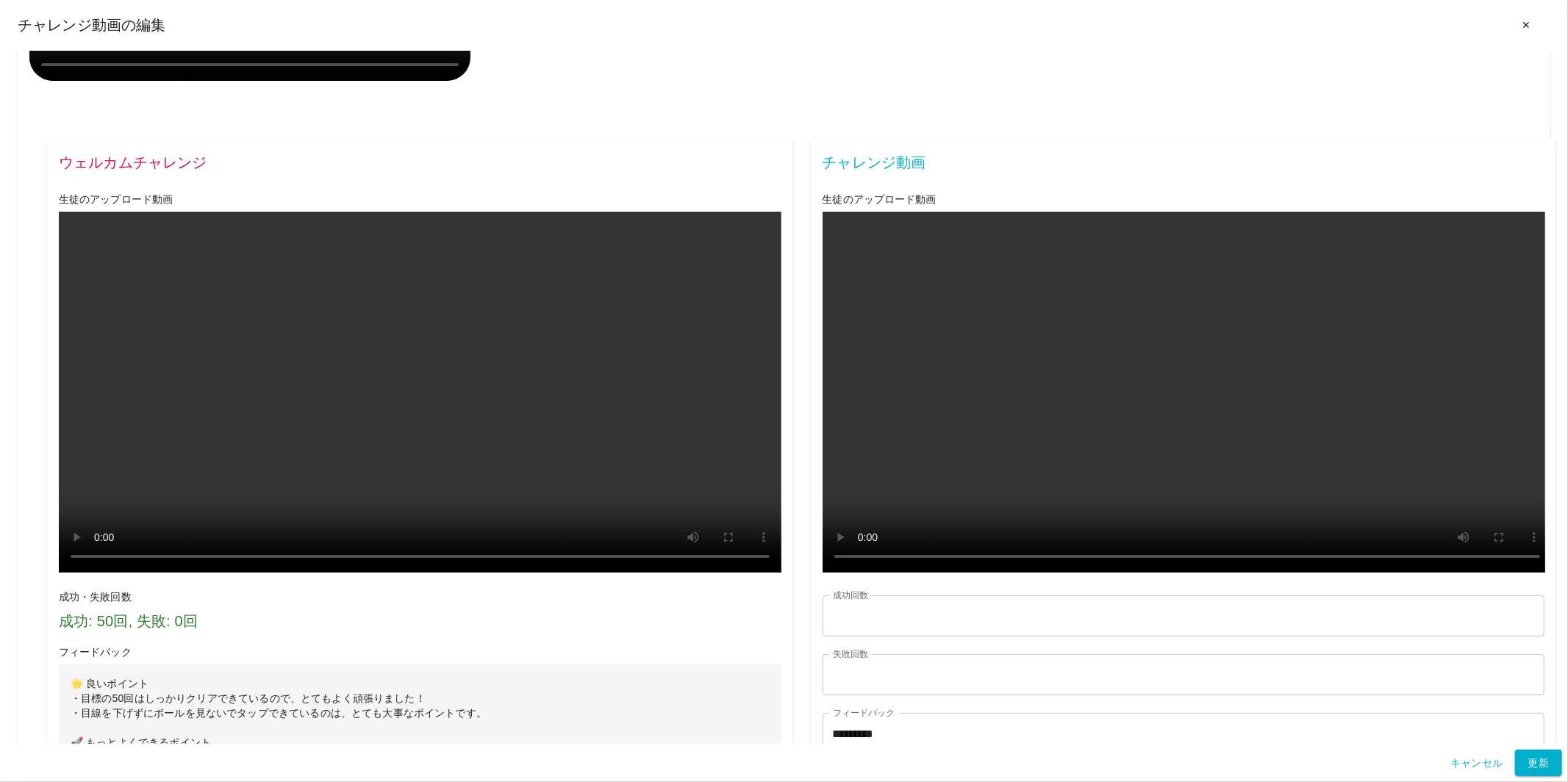
drag, startPoint x: 114, startPoint y: 419, endPoint x: 131, endPoint y: 420, distance: 17.0
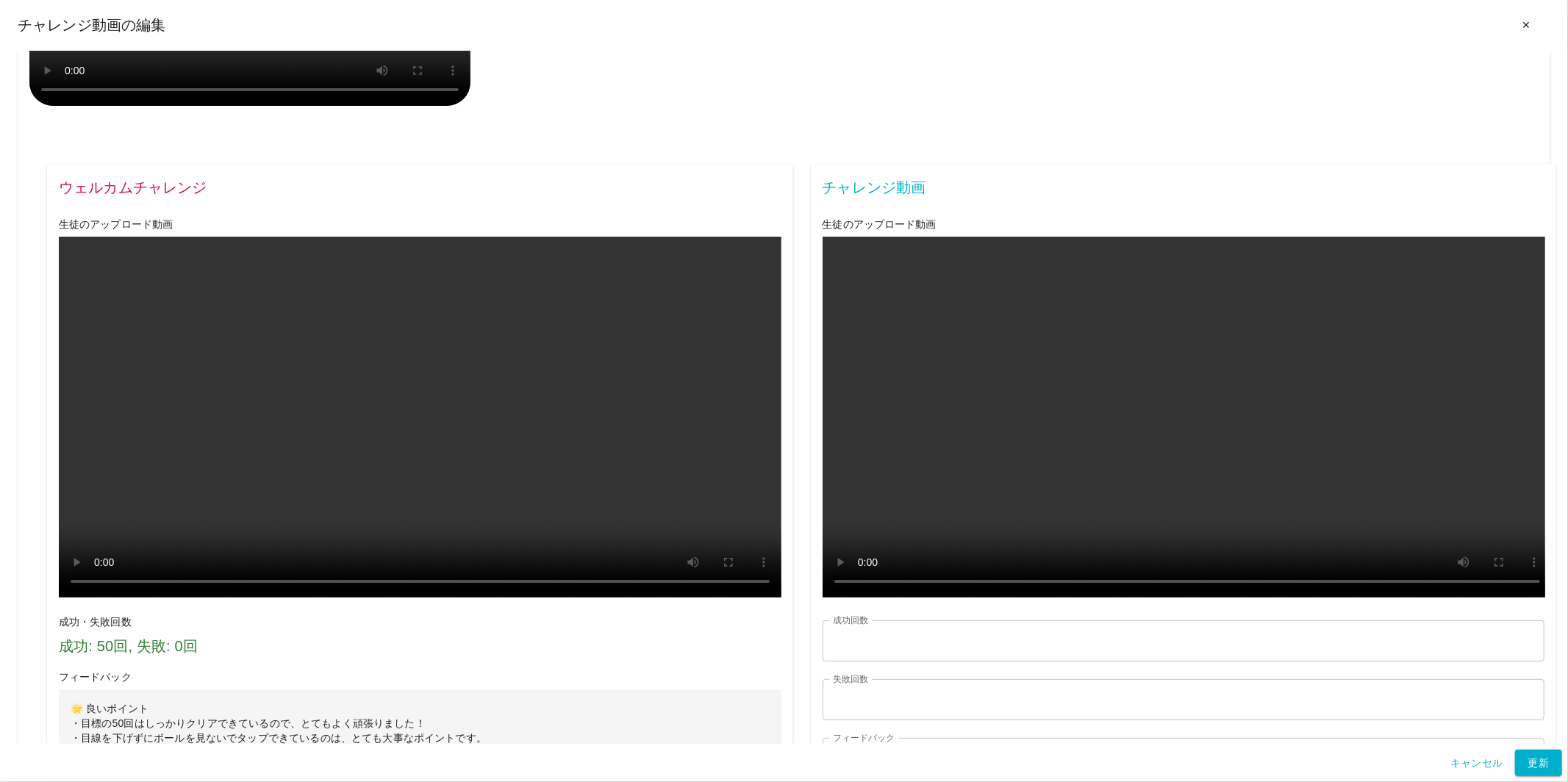
scroll to position [1732, 0]
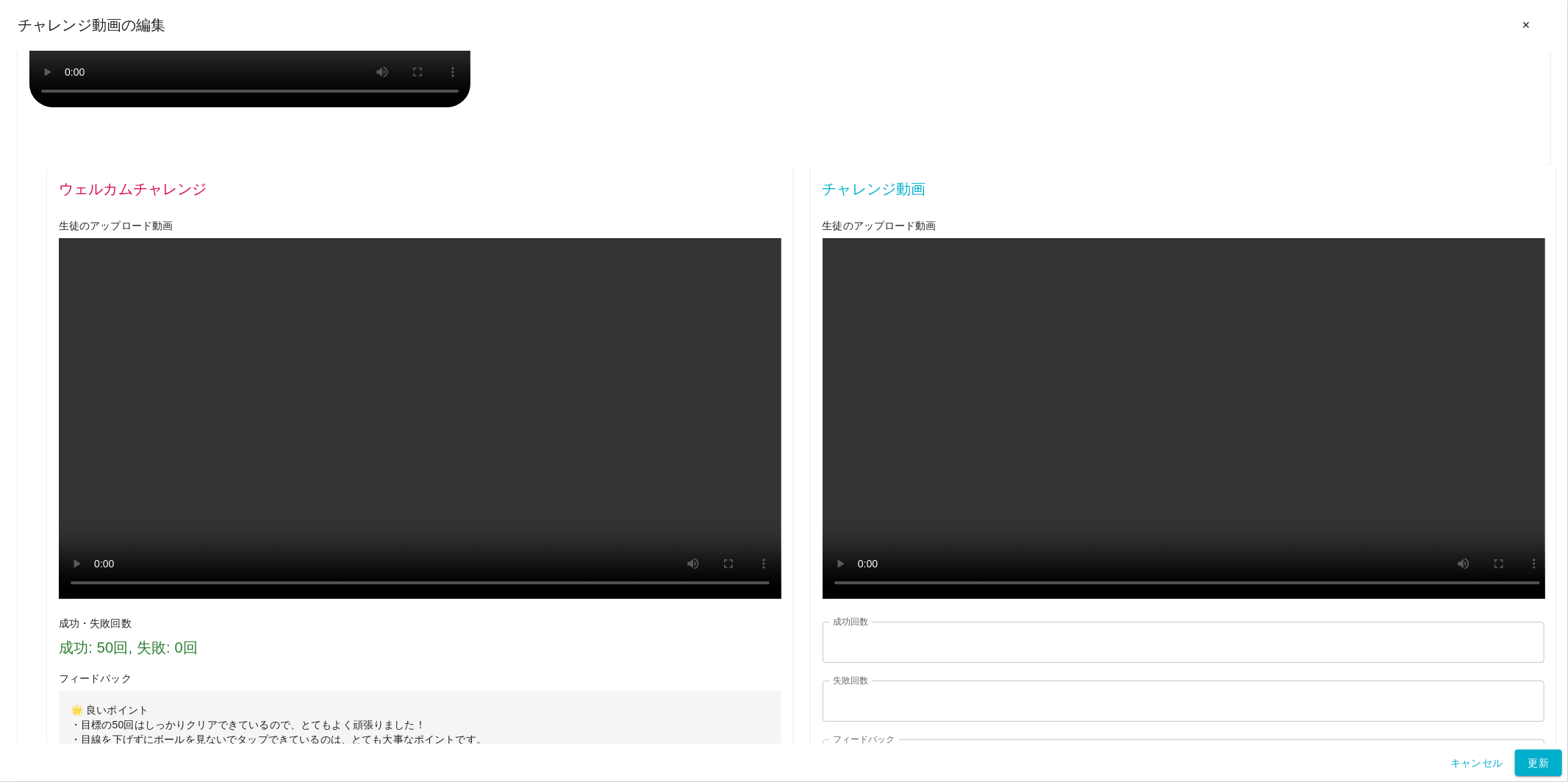
drag, startPoint x: 74, startPoint y: 341, endPoint x: 628, endPoint y: 490, distance: 573.7
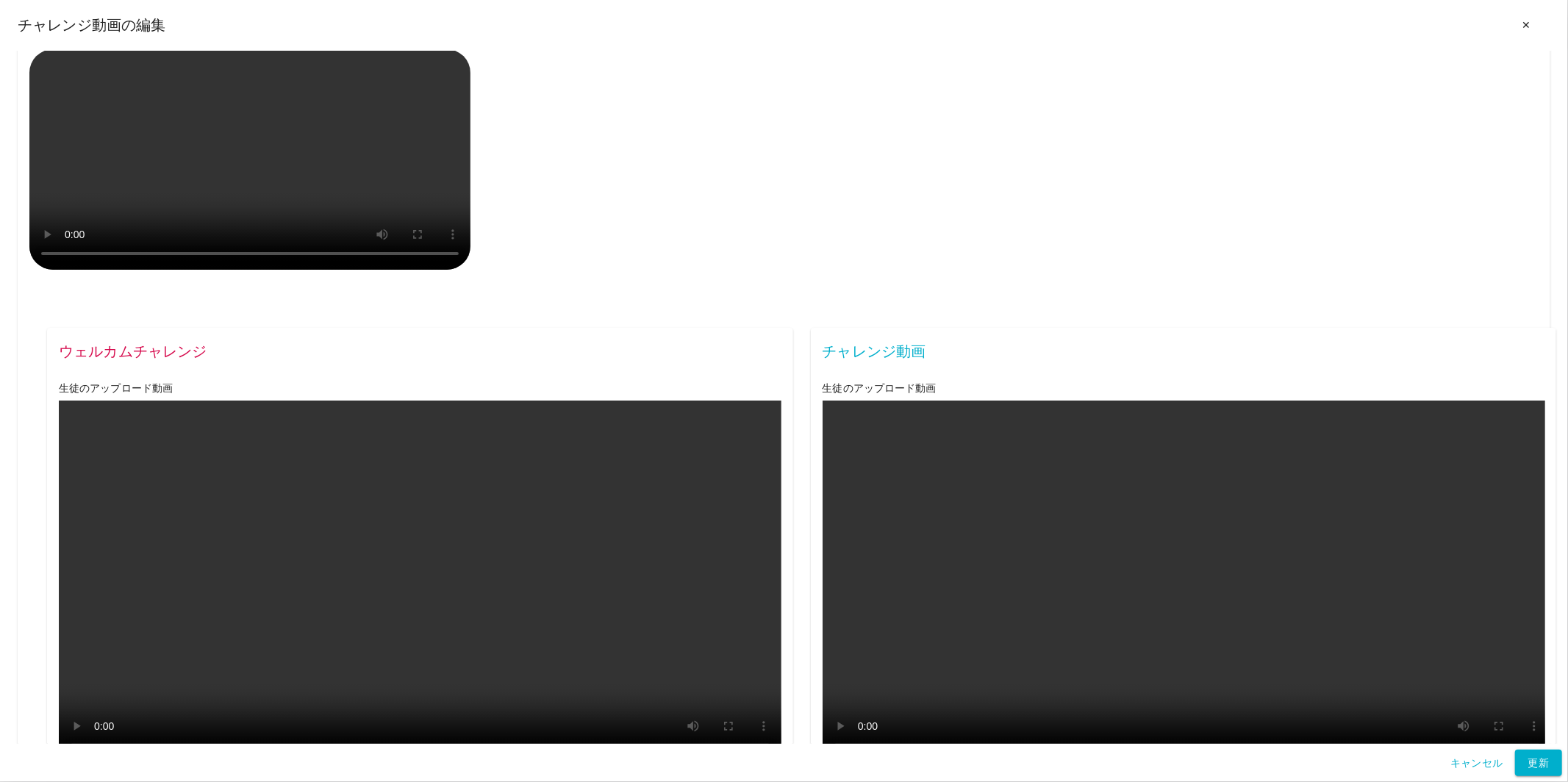
scroll to position [1567, 0]
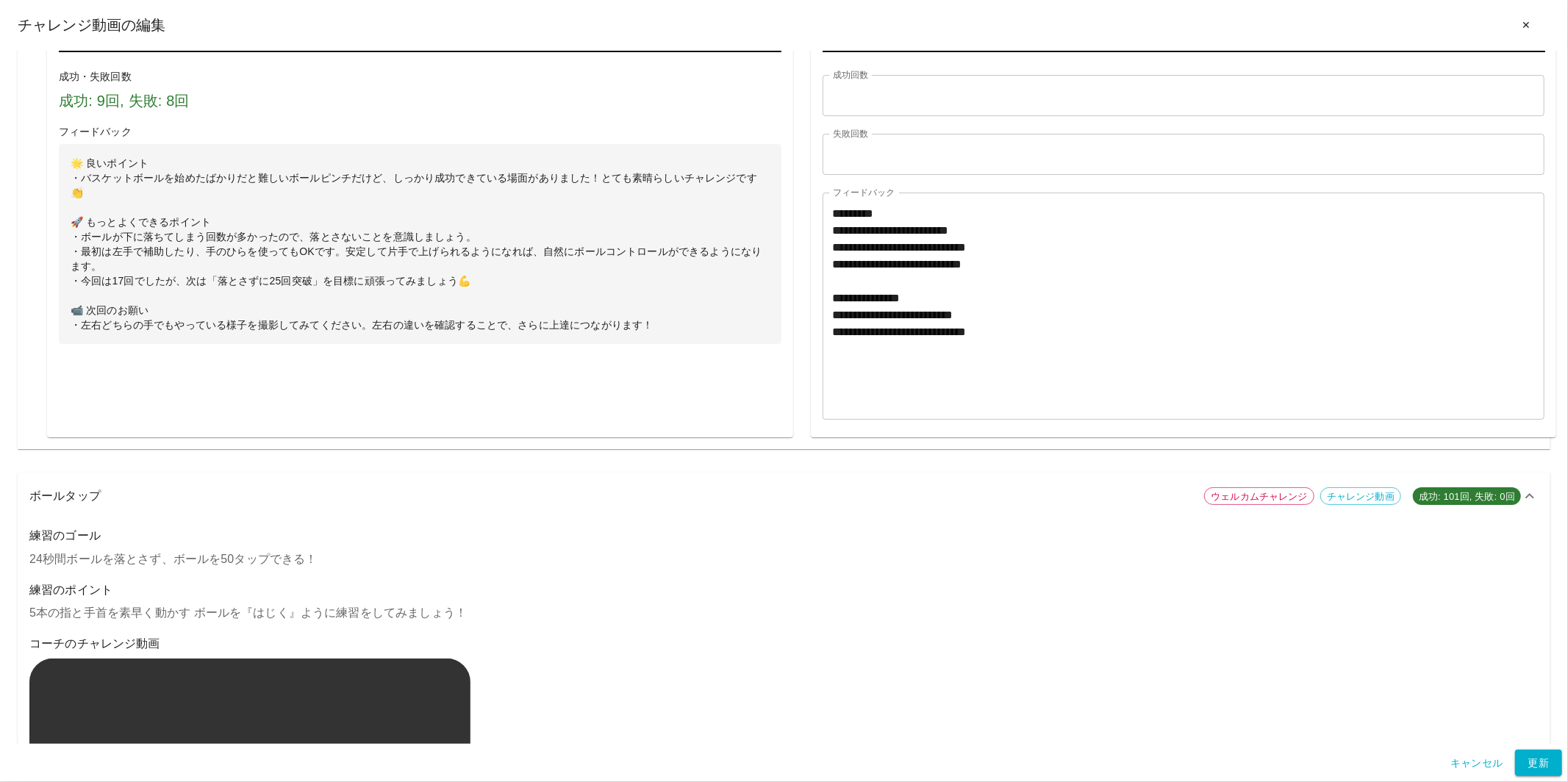
scroll to position [0, 0]
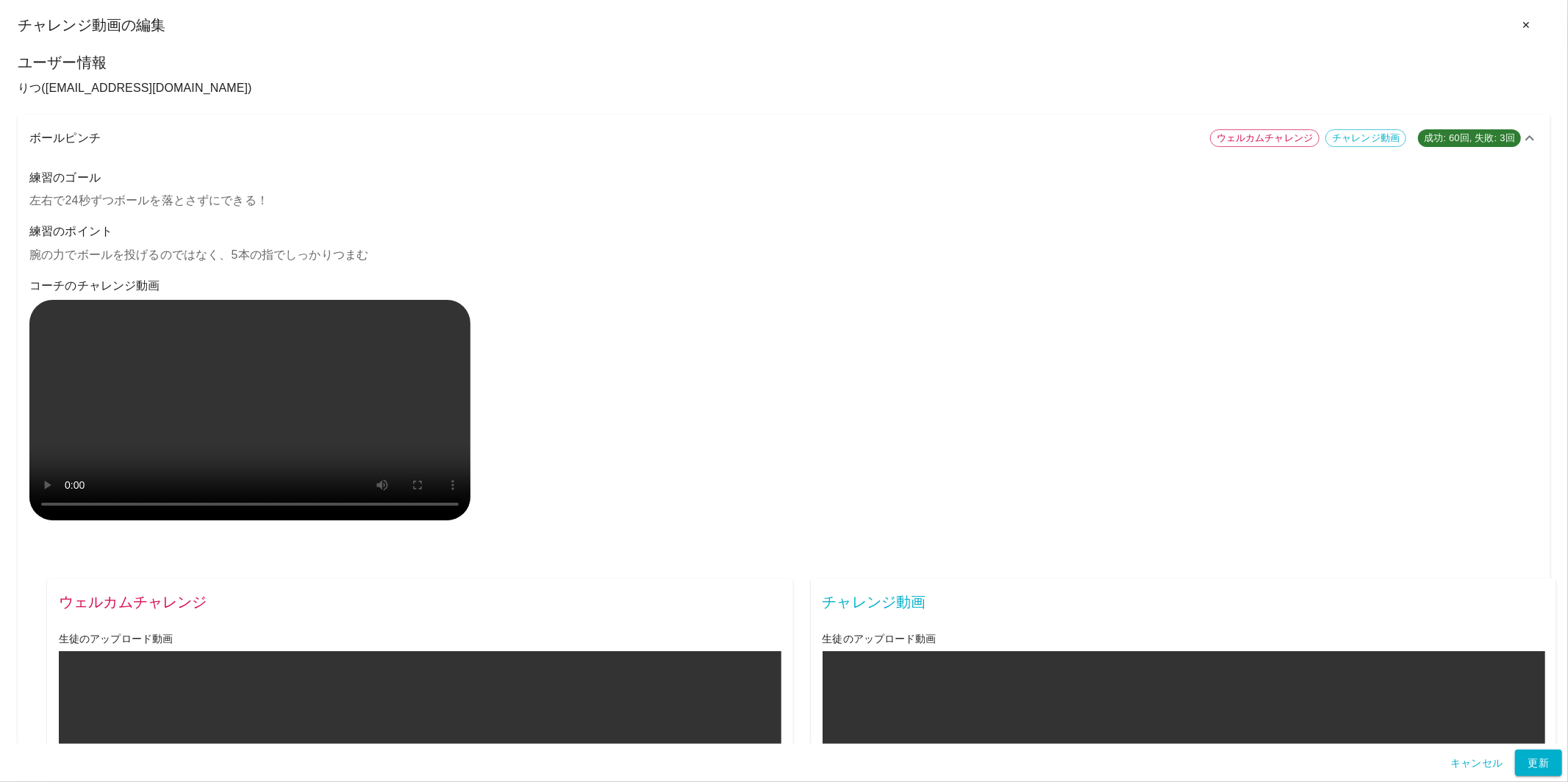
click at [1410, 139] on icon at bounding box center [1530, 137] width 17 height 17
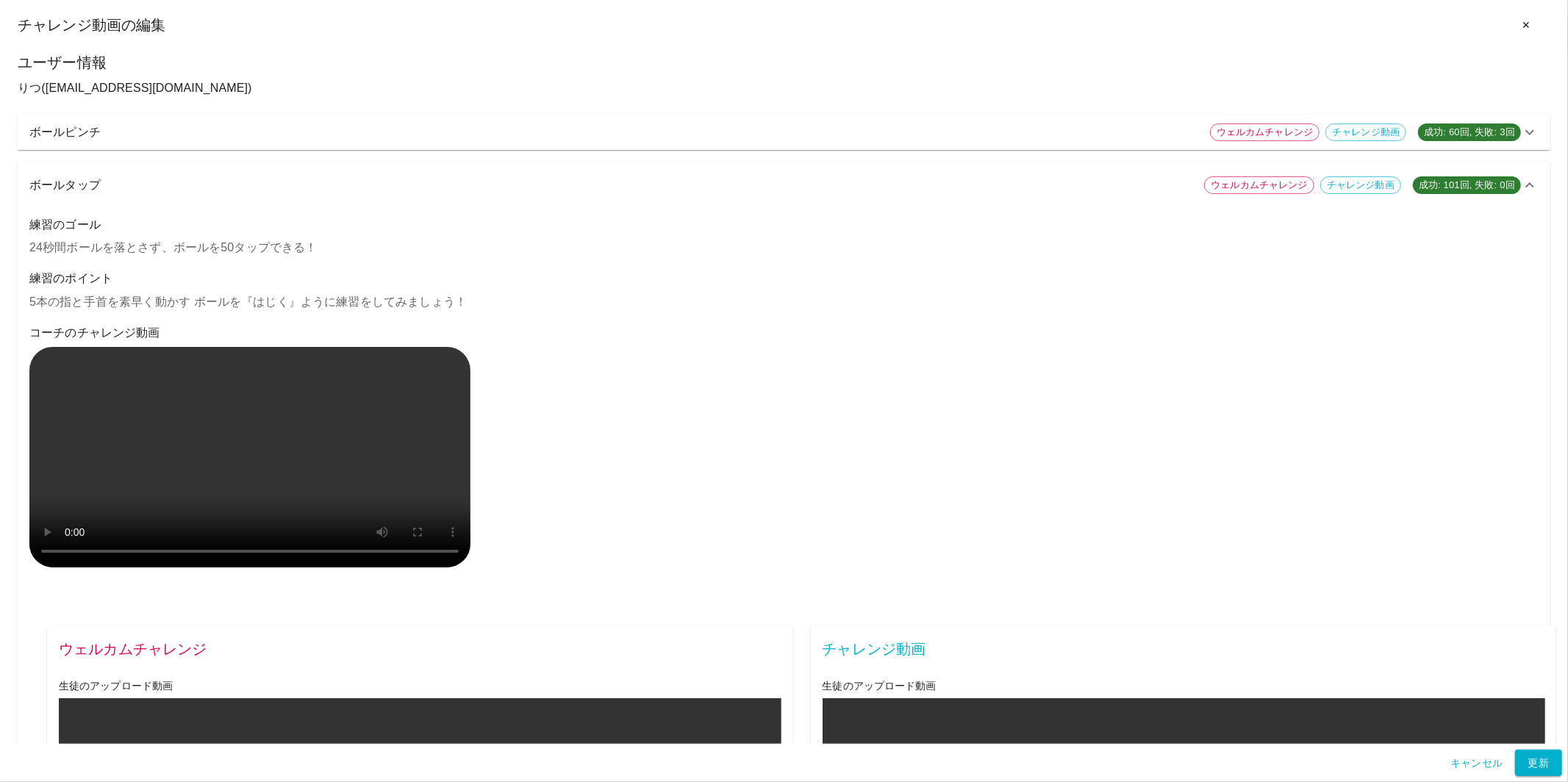
click at [1410, 185] on icon at bounding box center [1530, 185] width 17 height 17
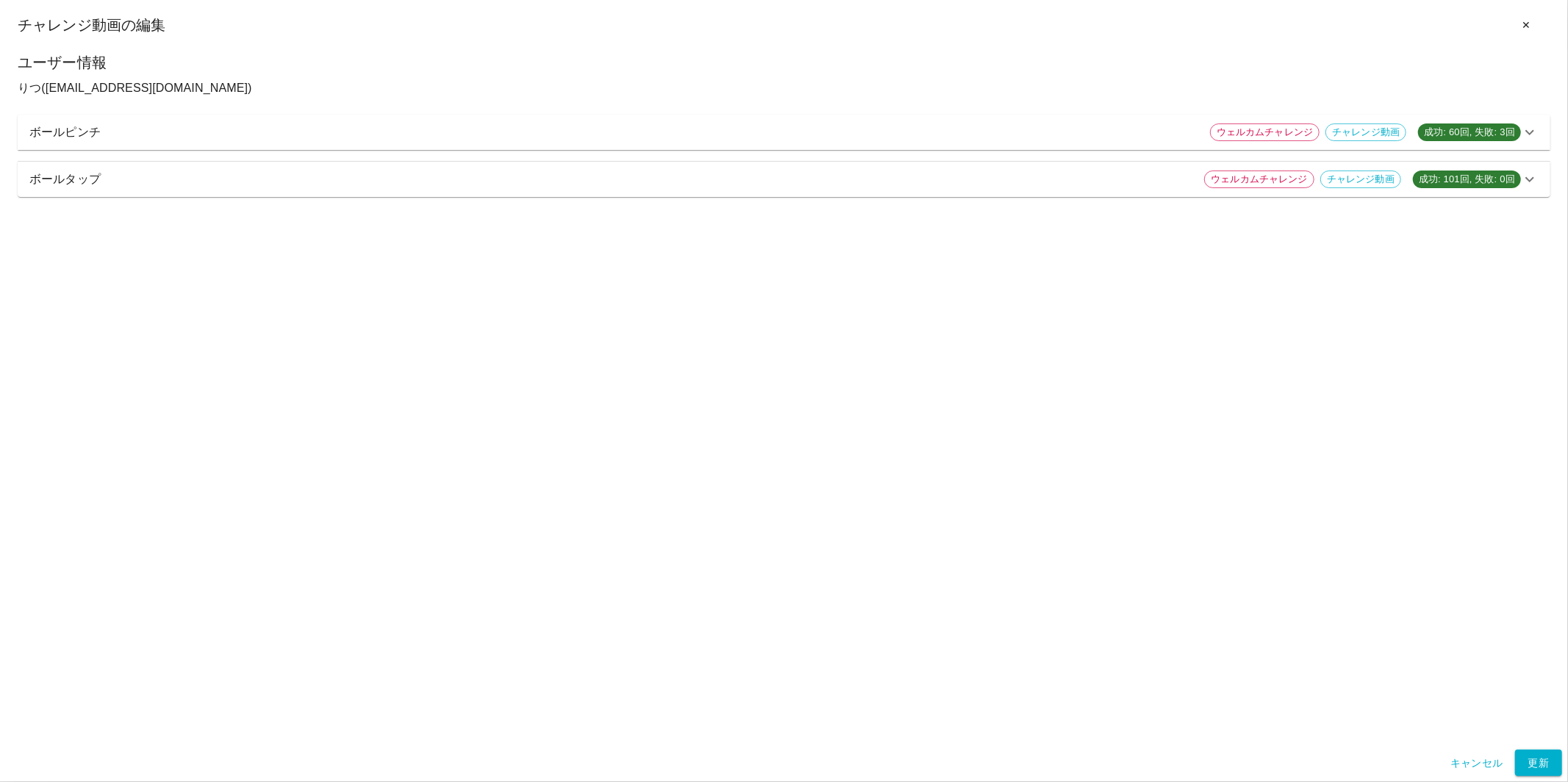
click at [1410, 25] on button "✕" at bounding box center [1527, 25] width 47 height 27
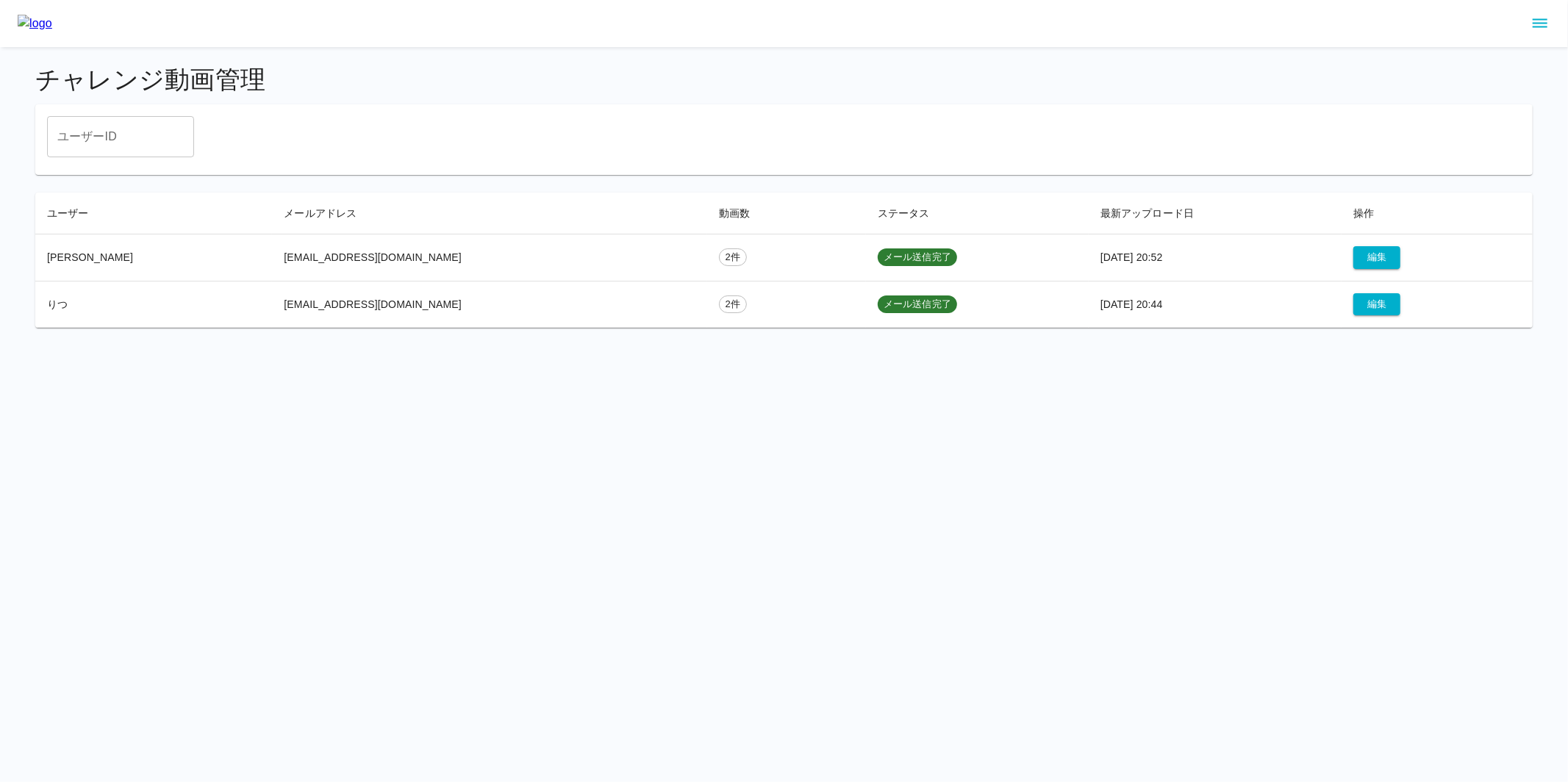
click at [1410, 25] on icon "sidemenu" at bounding box center [1540, 23] width 17 height 17
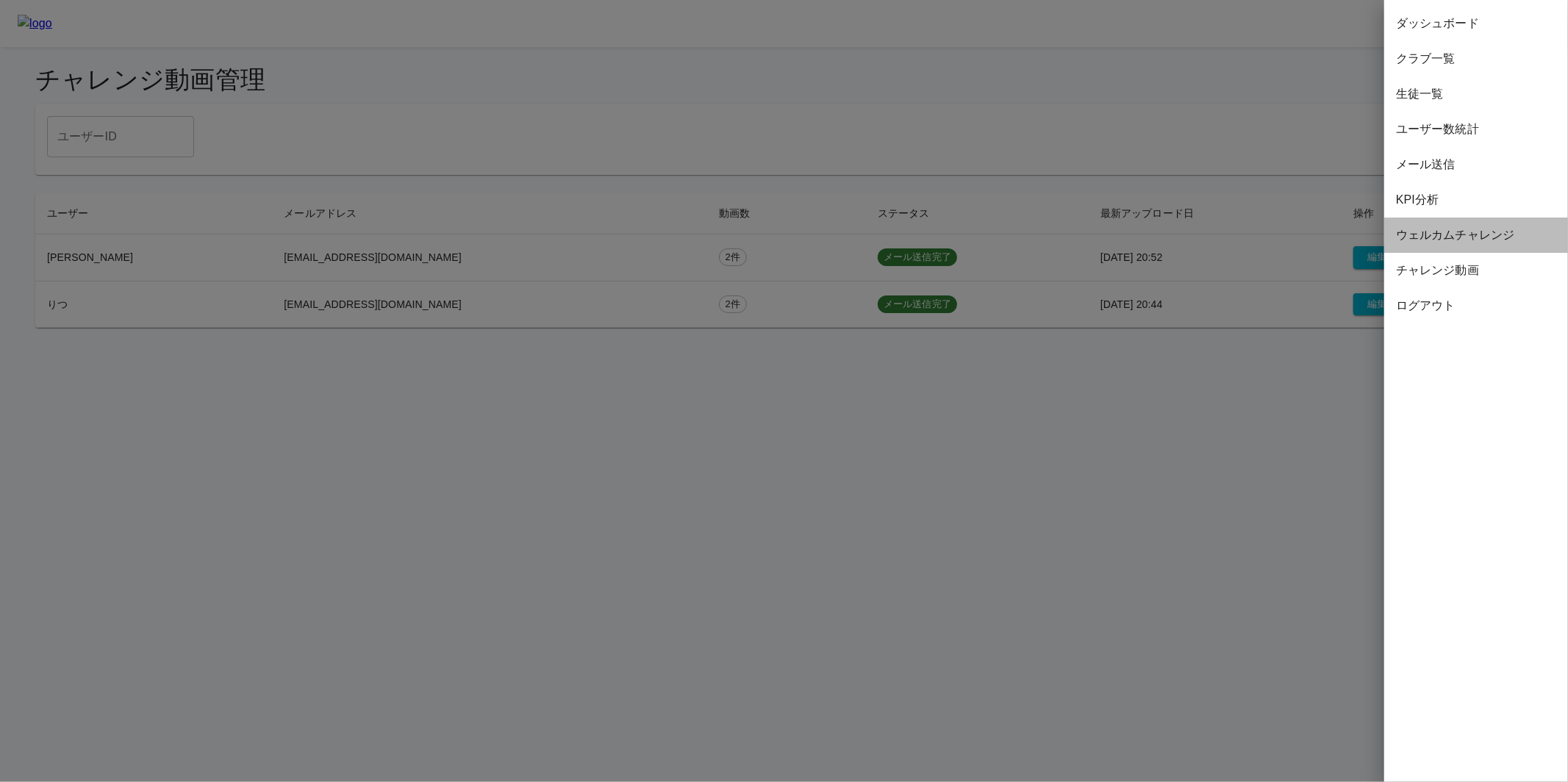
click at [1410, 244] on div "ウェルカムチャレンジ" at bounding box center [1476, 235] width 184 height 36
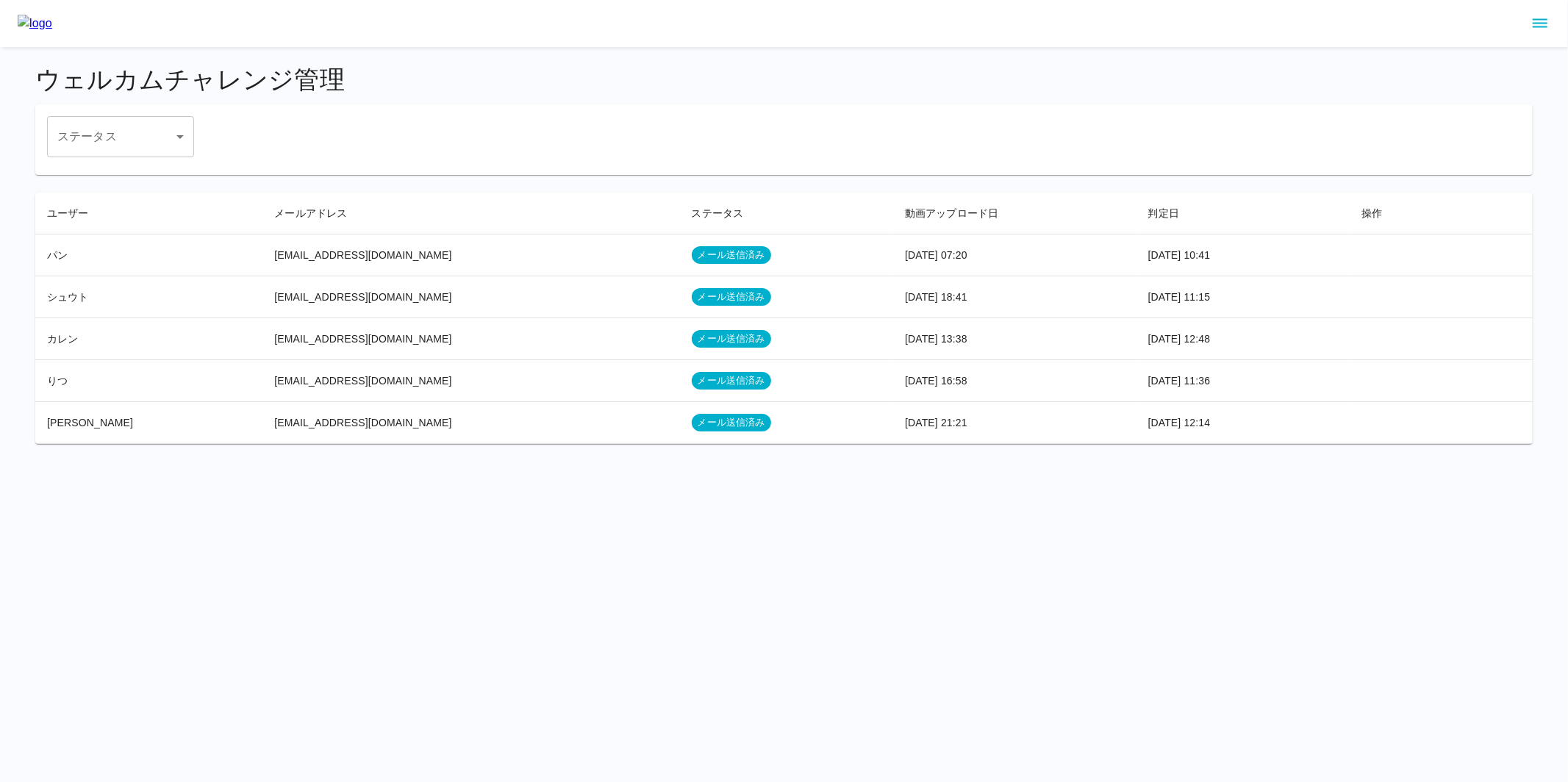
click at [1292, 258] on td "[DATE] 10:41" at bounding box center [1243, 255] width 213 height 42
click at [1136, 258] on td "[DATE] 10:41" at bounding box center [1243, 255] width 213 height 42
click at [1410, 18] on button "sidemenu" at bounding box center [1540, 23] width 25 height 25
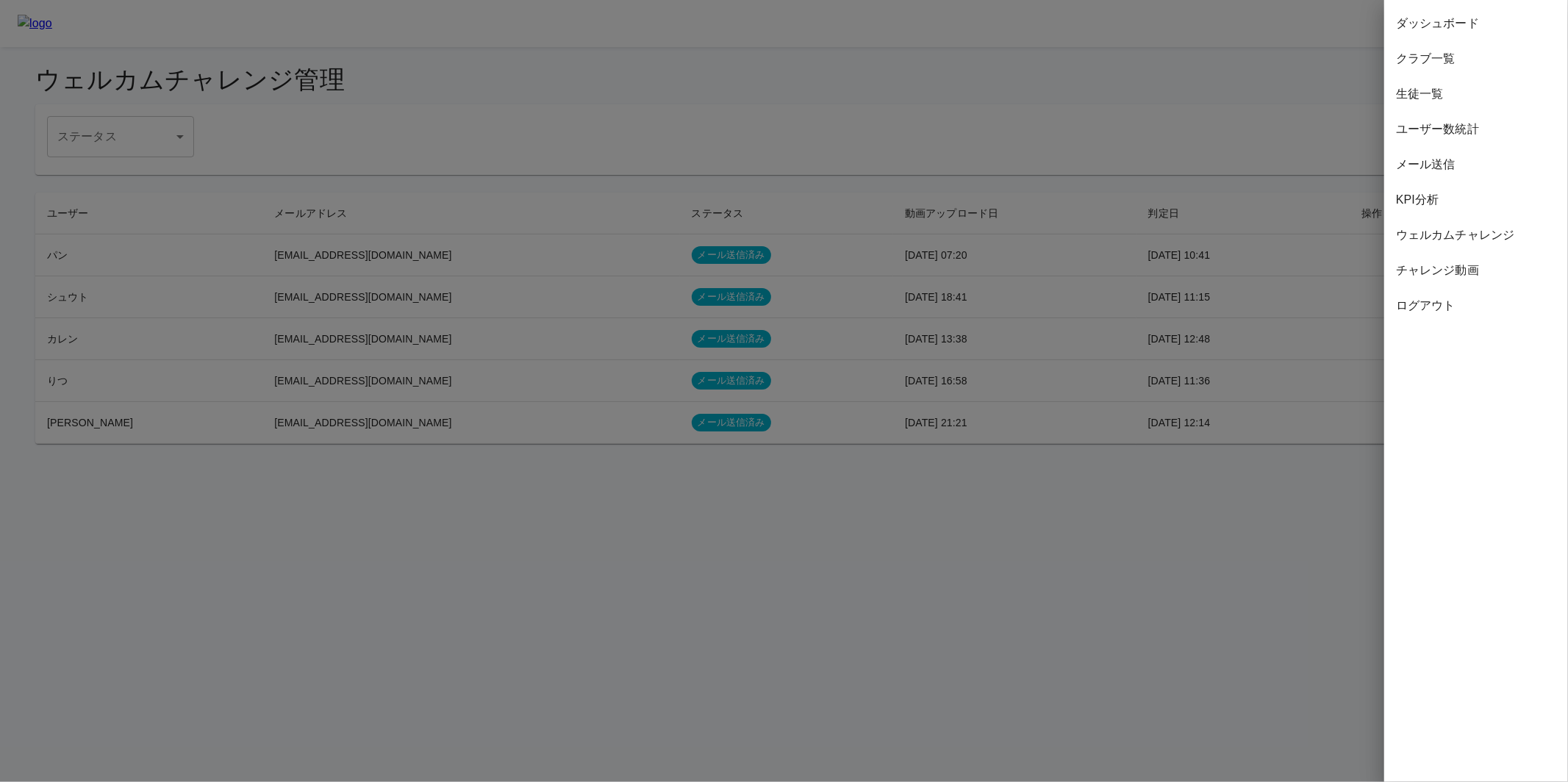
click at [1243, 69] on div at bounding box center [784, 391] width 1568 height 782
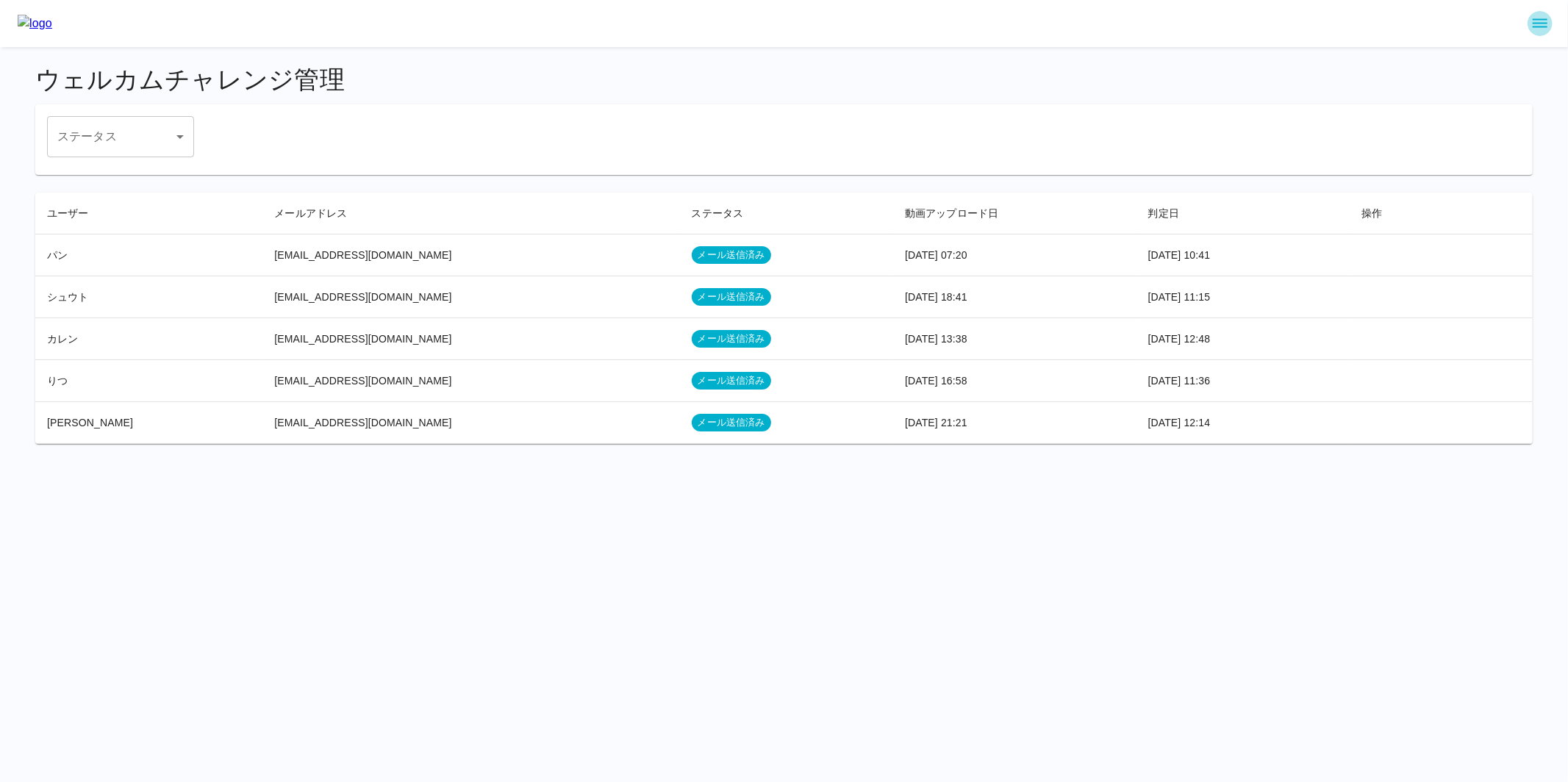
click at [1410, 20] on icon "sidemenu" at bounding box center [1540, 24] width 15 height 9
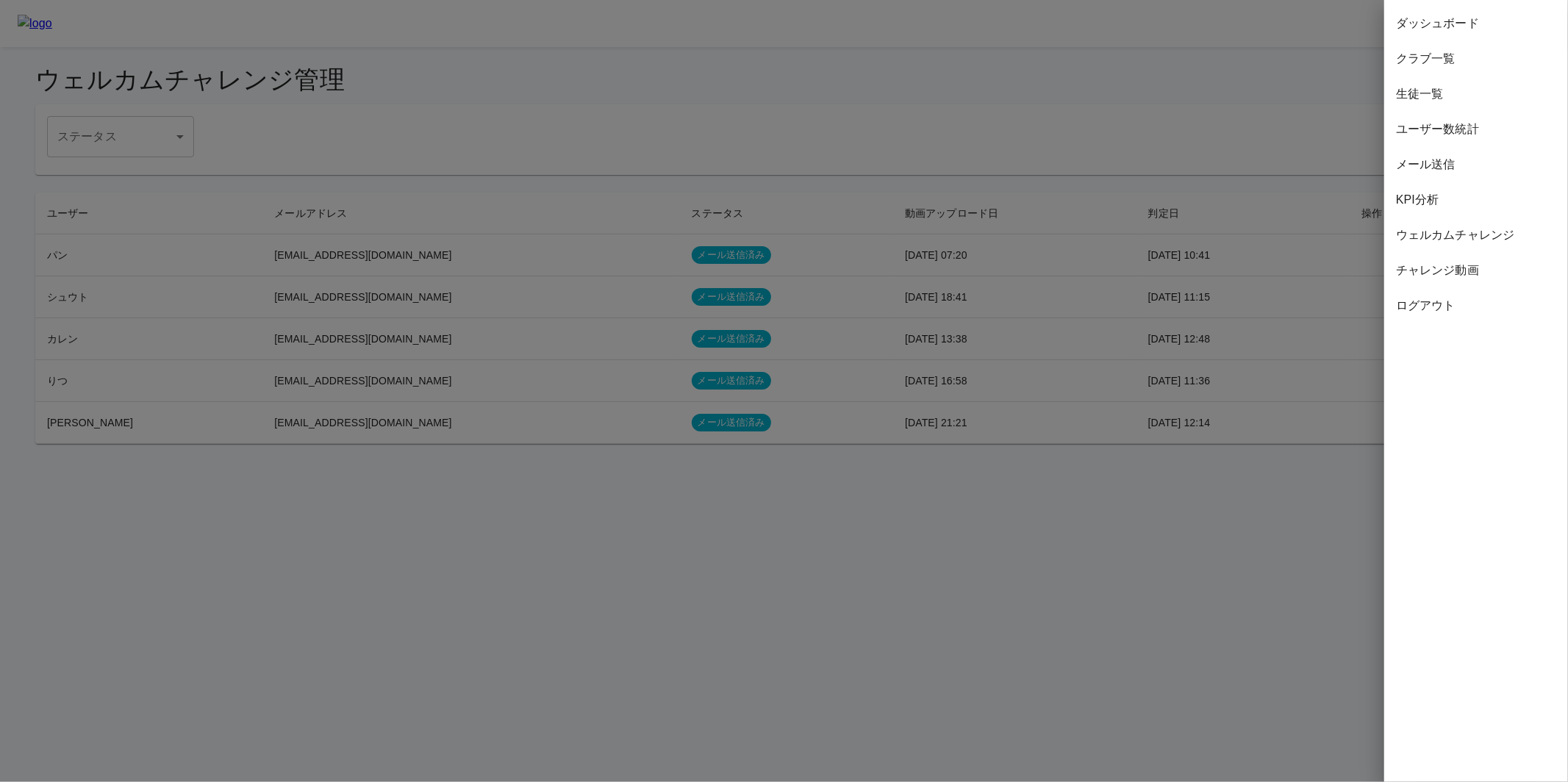
click at [1410, 266] on span "チャレンジ動画" at bounding box center [1476, 269] width 160 height 17
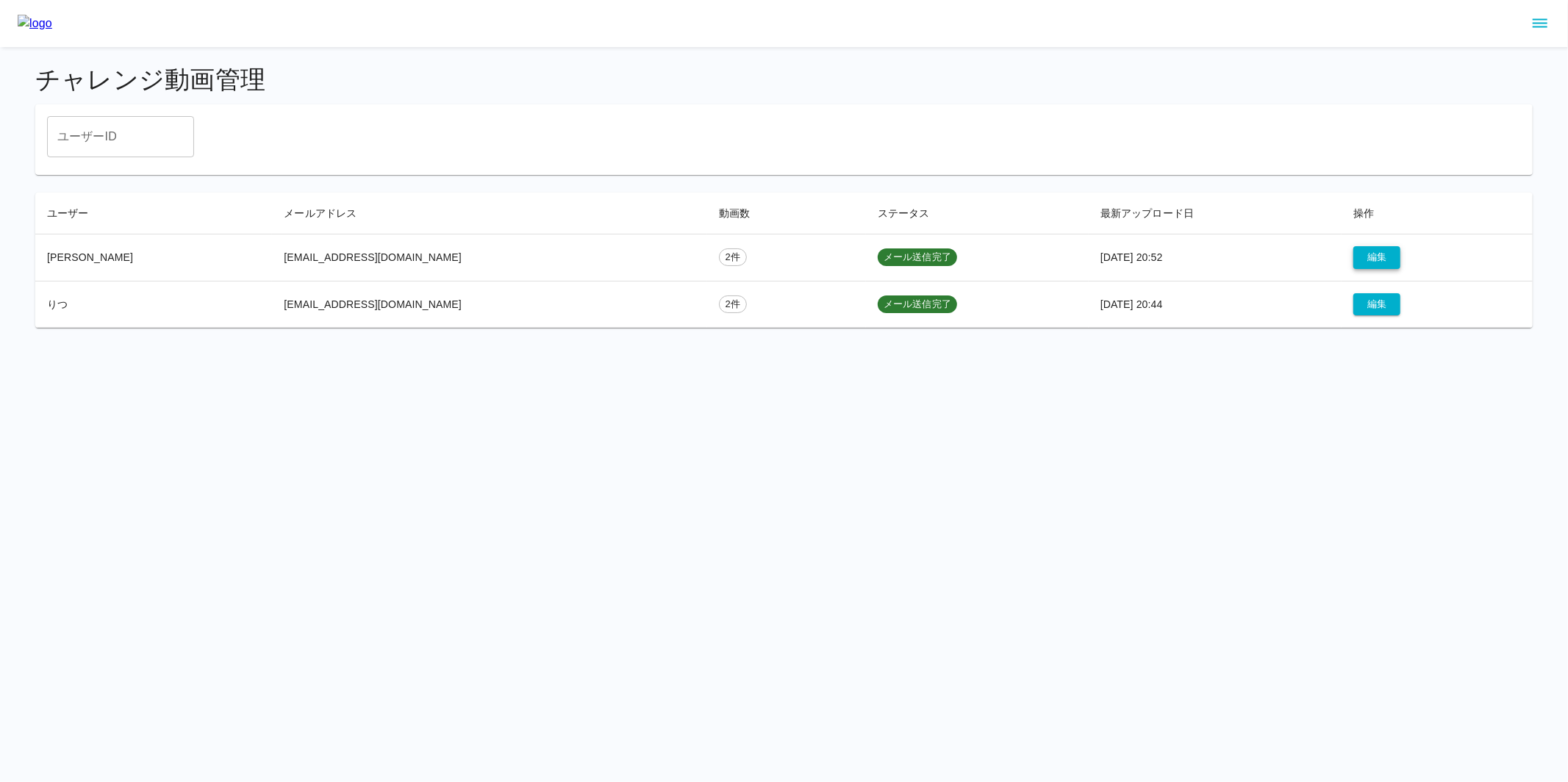
click at [1353, 247] on button "編集" at bounding box center [1377, 257] width 47 height 23
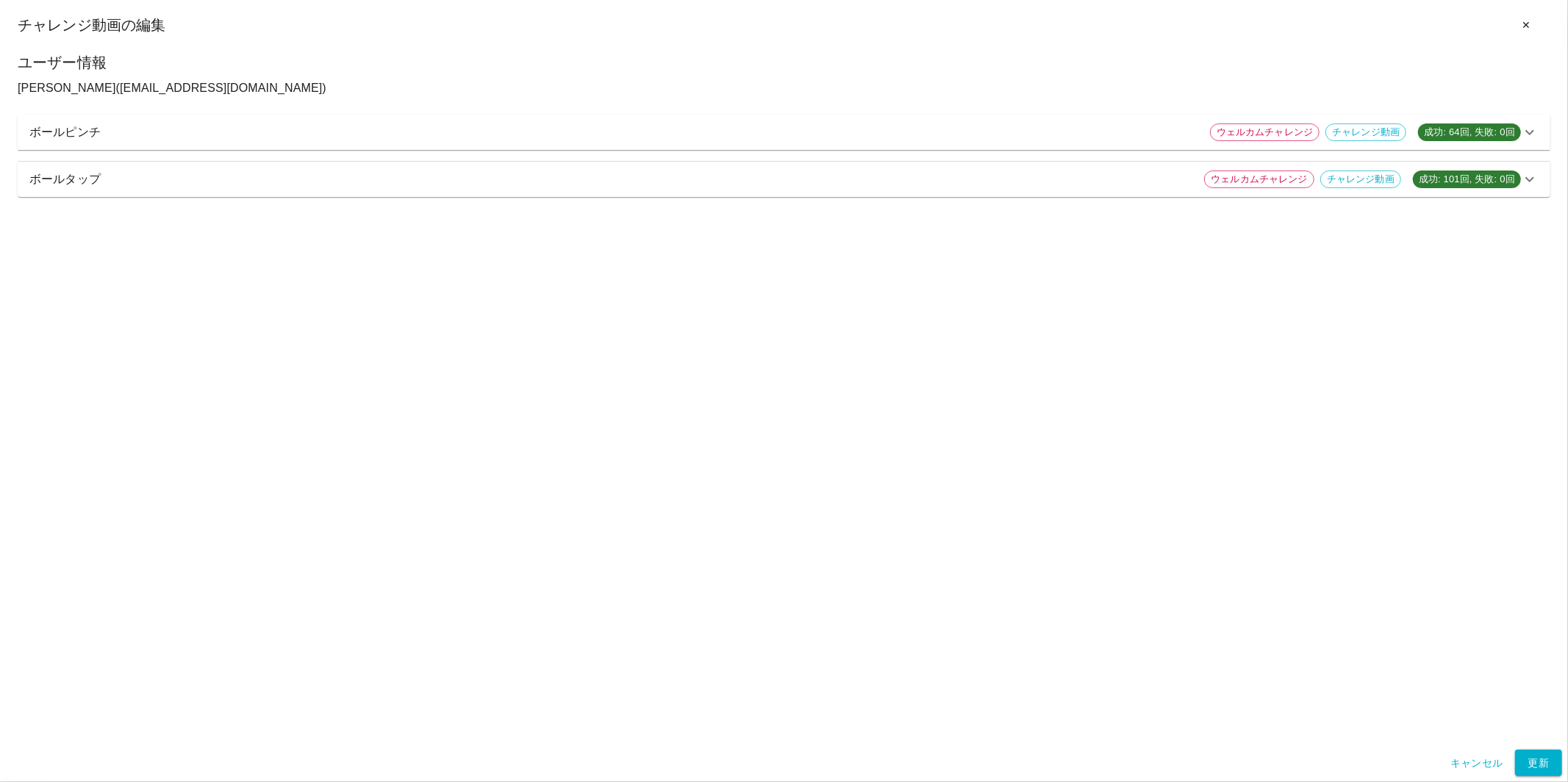
click at [1410, 127] on icon at bounding box center [1530, 132] width 17 height 17
click at [822, 131] on p "ボールピンチ" at bounding box center [614, 132] width 1169 height 17
click at [560, 135] on p "ボールピンチ" at bounding box center [614, 132] width 1169 height 17
